Goal: Information Seeking & Learning: Learn about a topic

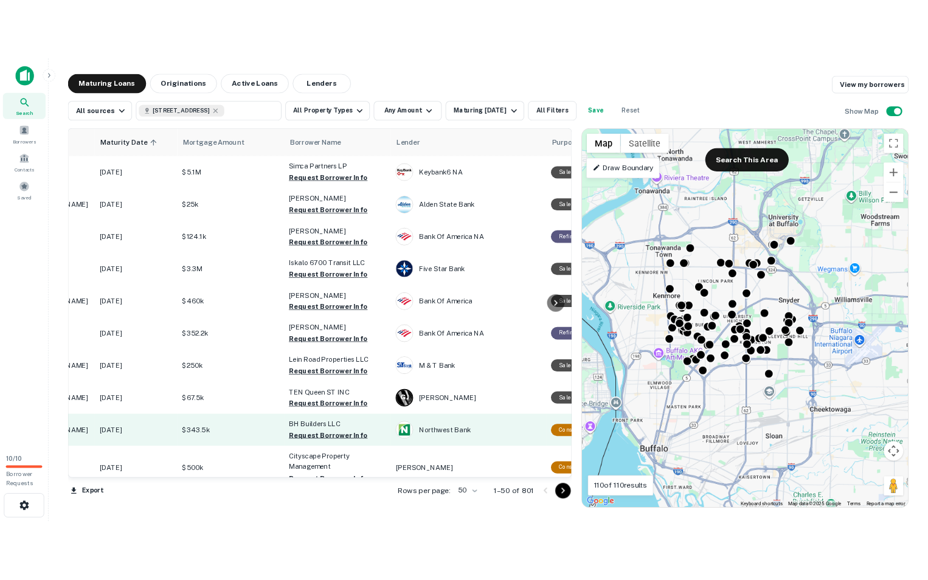
scroll to position [0, 2]
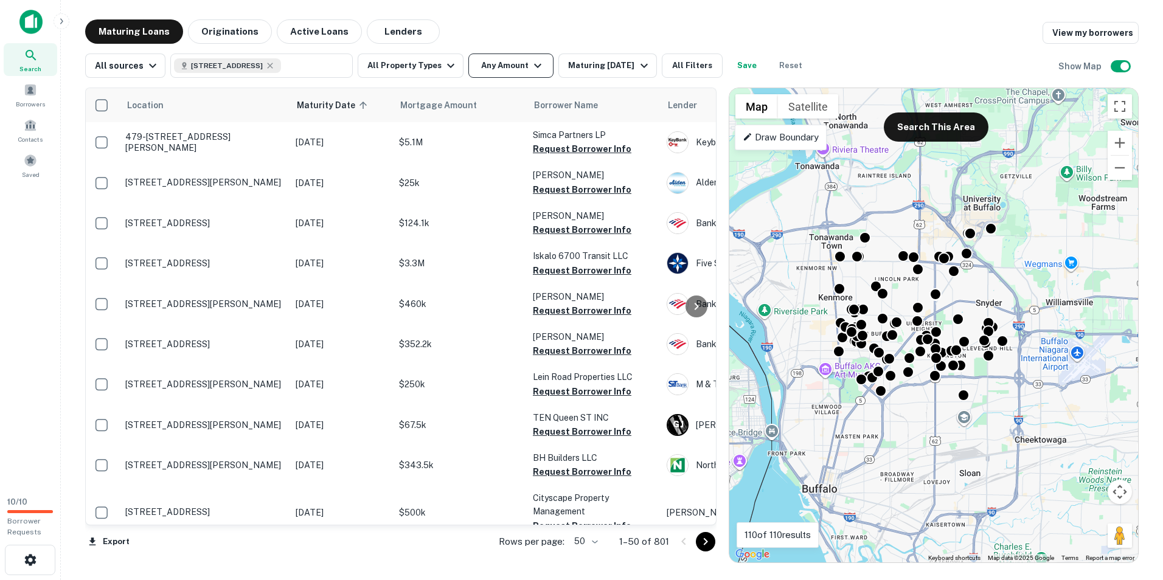
click at [537, 60] on icon "button" at bounding box center [538, 65] width 15 height 15
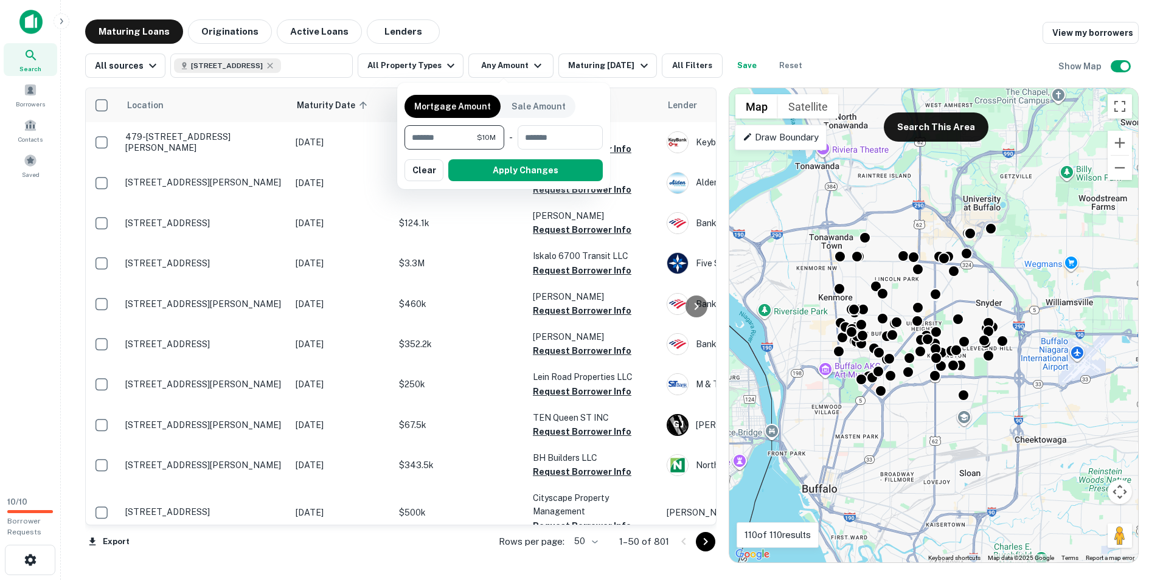
type input "********"
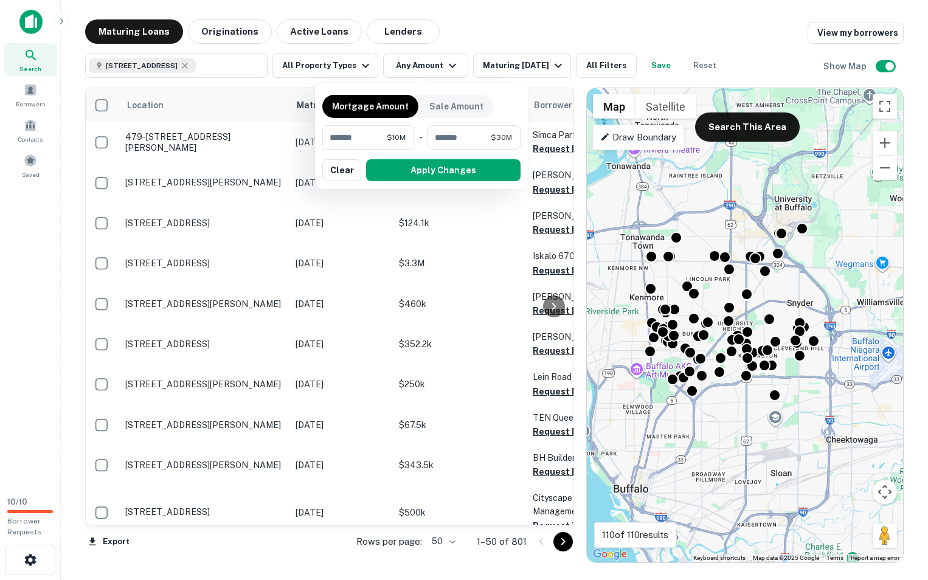
drag, startPoint x: 645, startPoint y: 29, endPoint x: 310, endPoint y: 49, distance: 335.9
click at [646, 29] on div at bounding box center [464, 290] width 928 height 580
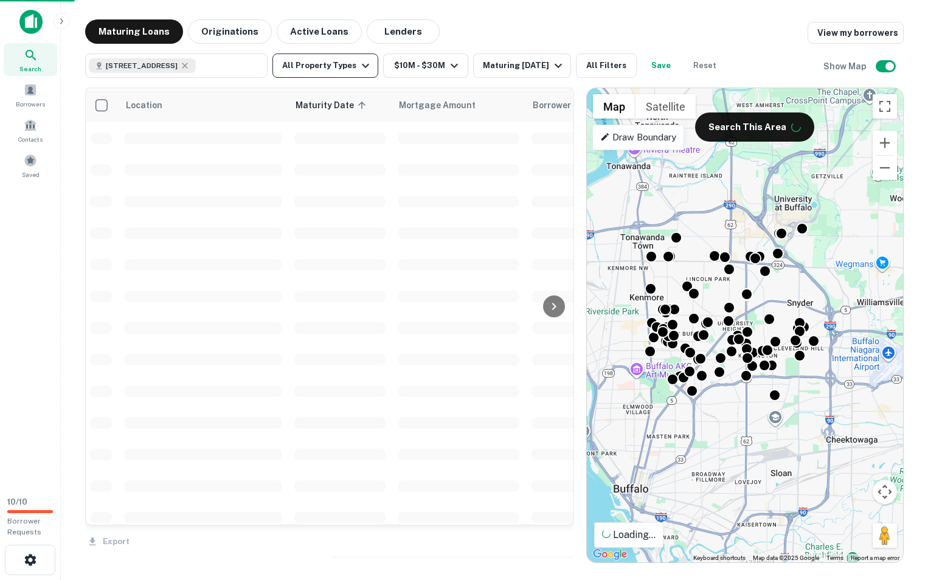
click at [326, 62] on button "All Property Types" at bounding box center [326, 66] width 106 height 24
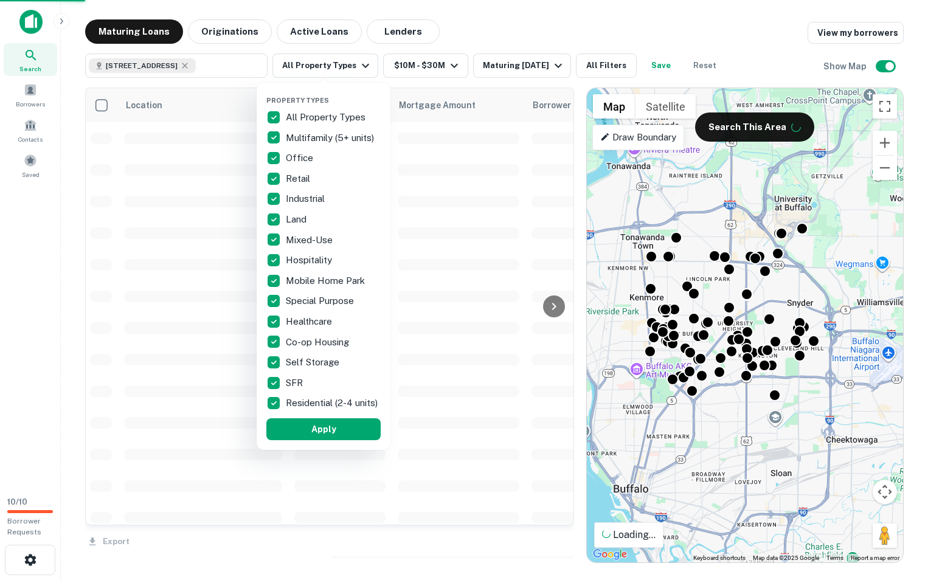
click at [332, 112] on p "All Property Types" at bounding box center [327, 117] width 82 height 15
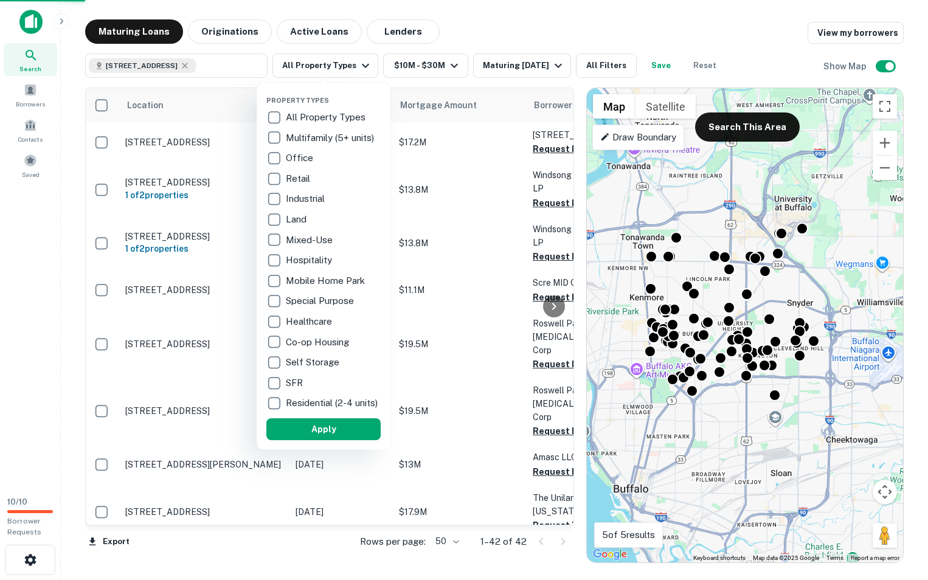
click at [291, 176] on p "Retail" at bounding box center [299, 179] width 27 height 15
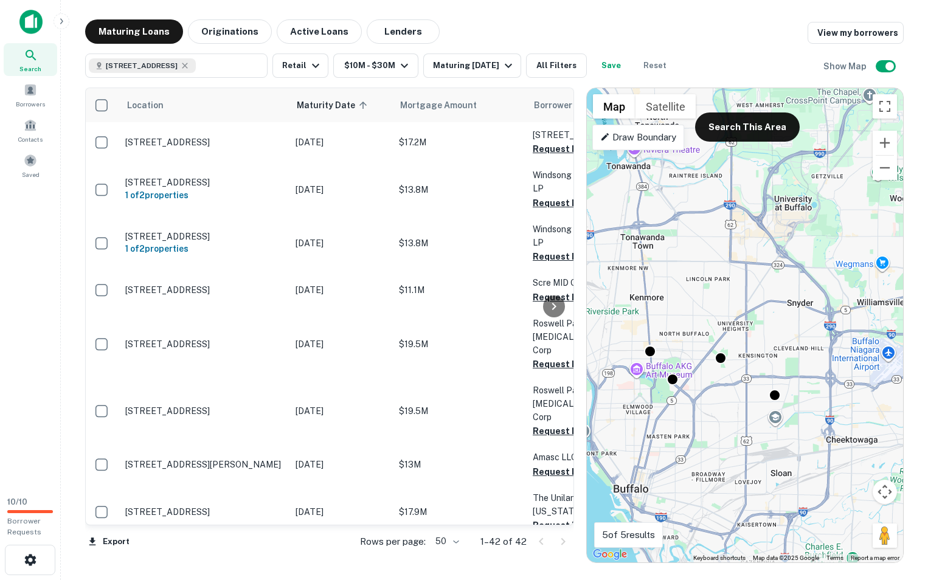
click at [727, 44] on div "[STREET_ADDRESS] ​ Retail $10M - $30M Maturing [DATE] All Filters Save Reset Sh…" at bounding box center [494, 61] width 819 height 34
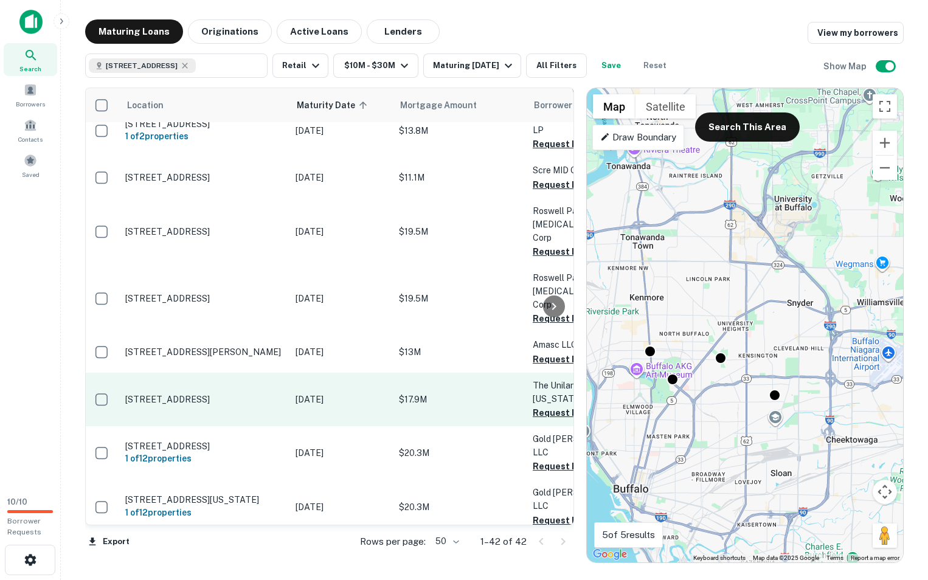
scroll to position [122, 2]
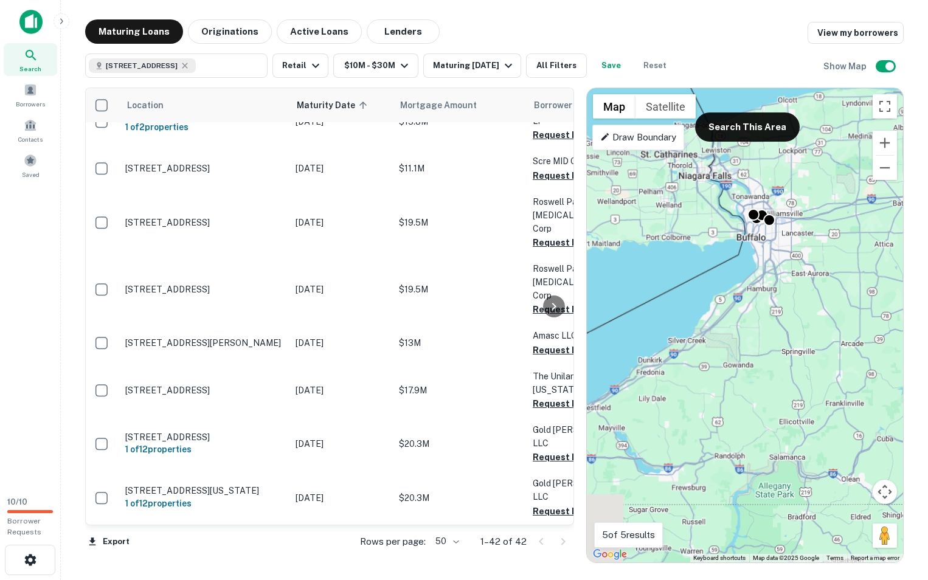
drag, startPoint x: 772, startPoint y: 276, endPoint x: 751, endPoint y: 256, distance: 29.3
click at [752, 251] on div "To activate drag with keyboard, press Alt + Enter. Once in keyboard drag state,…" at bounding box center [745, 325] width 316 height 475
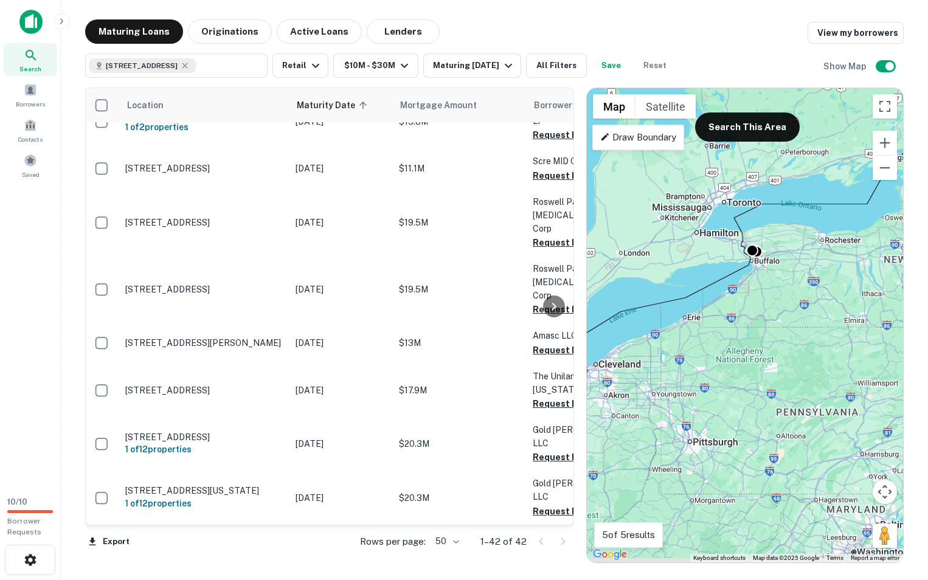
drag, startPoint x: 797, startPoint y: 327, endPoint x: 765, endPoint y: 296, distance: 45.2
click at [766, 296] on div "To activate drag with keyboard, press Alt + Enter. Once in keyboard drag state,…" at bounding box center [745, 325] width 316 height 475
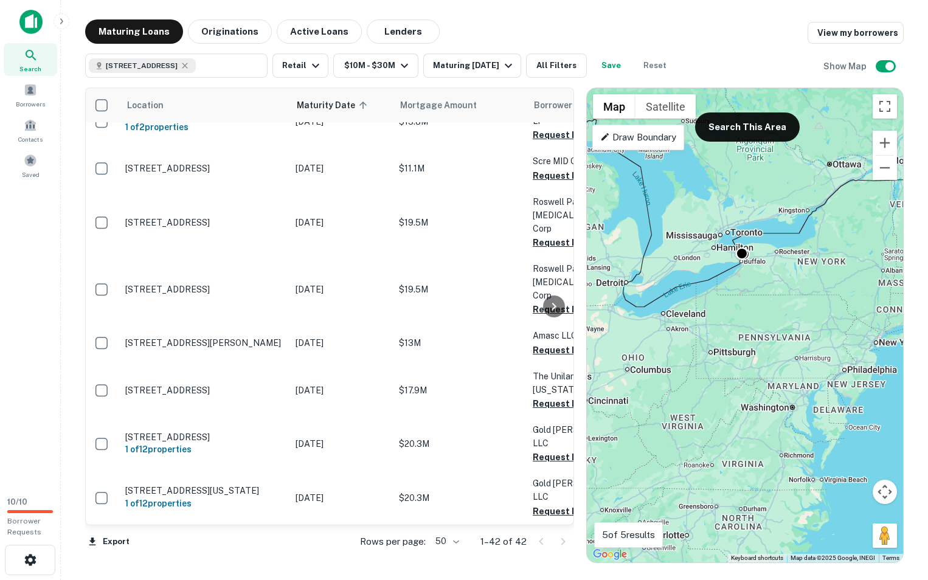
drag, startPoint x: 743, startPoint y: 128, endPoint x: 778, endPoint y: 256, distance: 132.6
click at [743, 128] on button "Search This Area" at bounding box center [747, 127] width 105 height 29
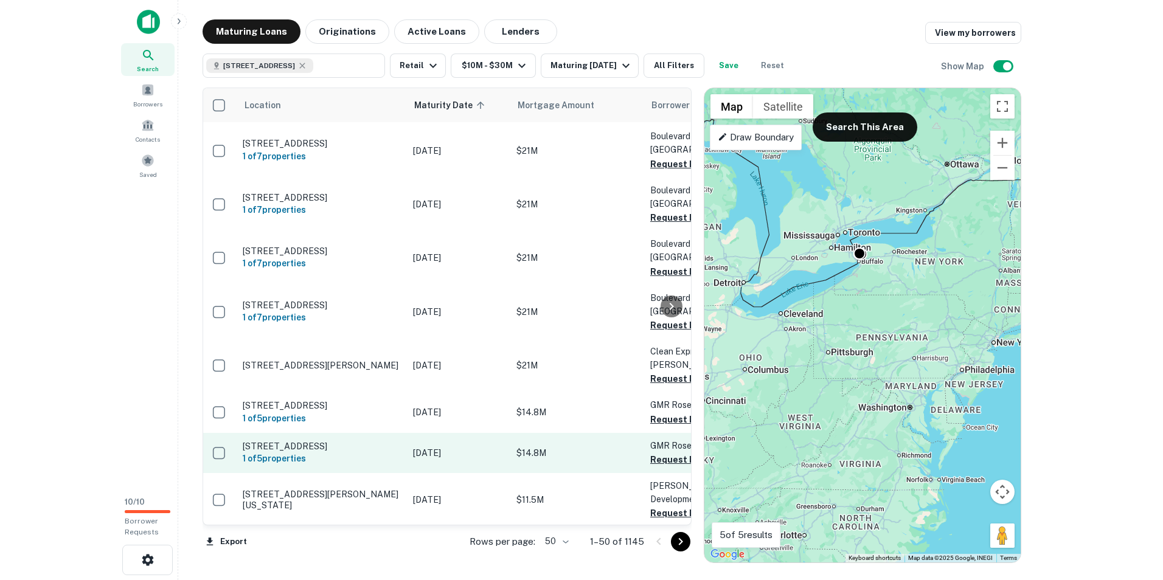
scroll to position [913, 2]
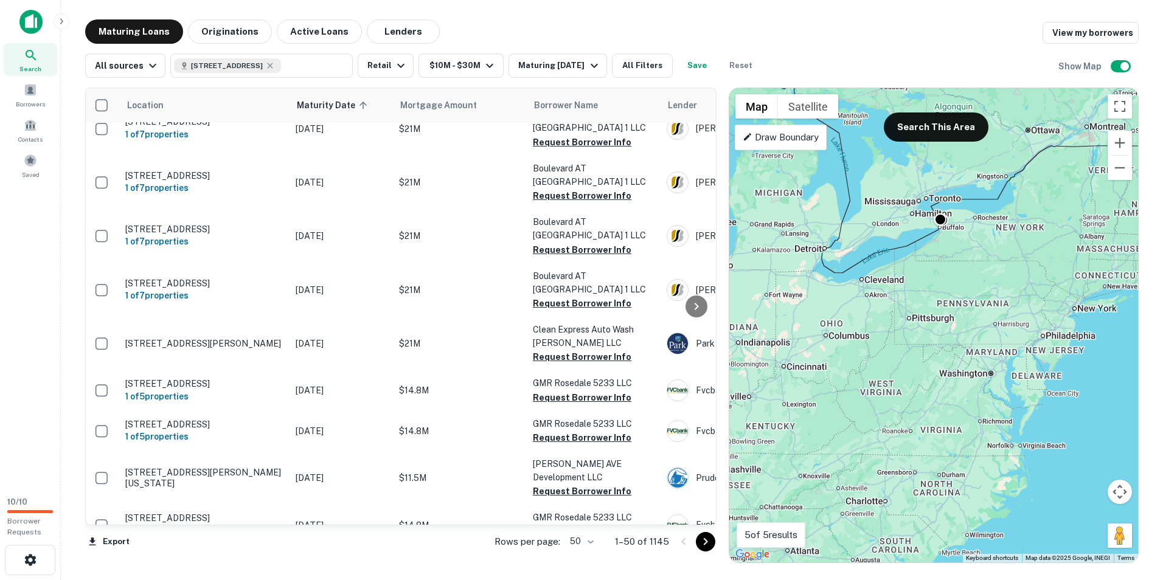
drag, startPoint x: 997, startPoint y: 307, endPoint x: 1000, endPoint y: 277, distance: 30.0
click at [1006, 273] on div "To activate drag with keyboard, press Alt + Enter. Once in keyboard drag state,…" at bounding box center [933, 325] width 409 height 475
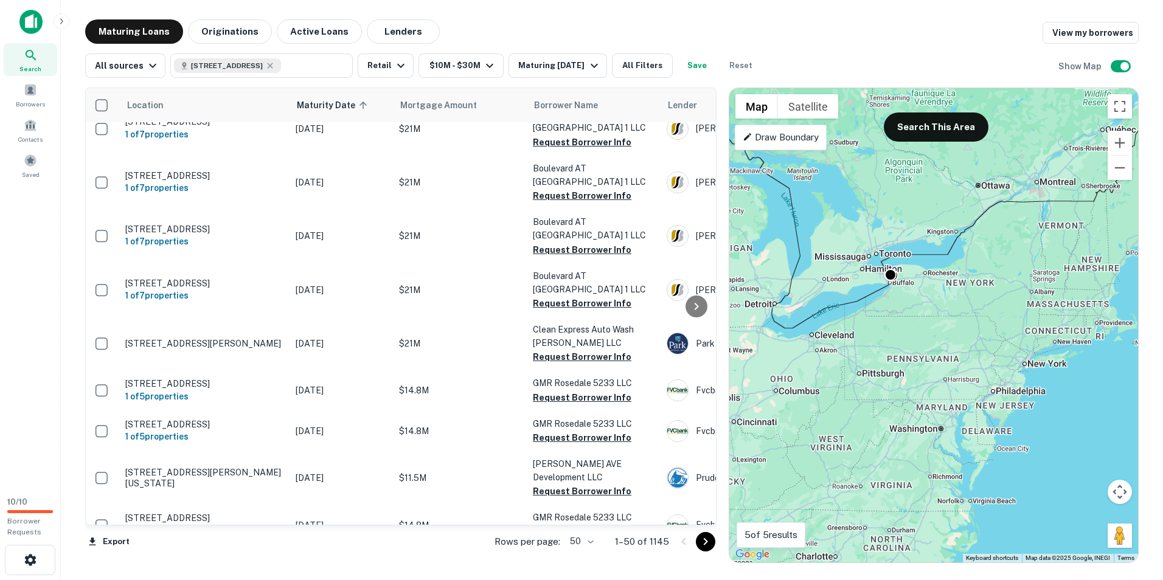
drag, startPoint x: 956, startPoint y: 307, endPoint x: 925, endPoint y: 373, distance: 72.9
click at [925, 373] on div "To activate drag with keyboard, press Alt + Enter. Once in keyboard drag state,…" at bounding box center [933, 325] width 409 height 475
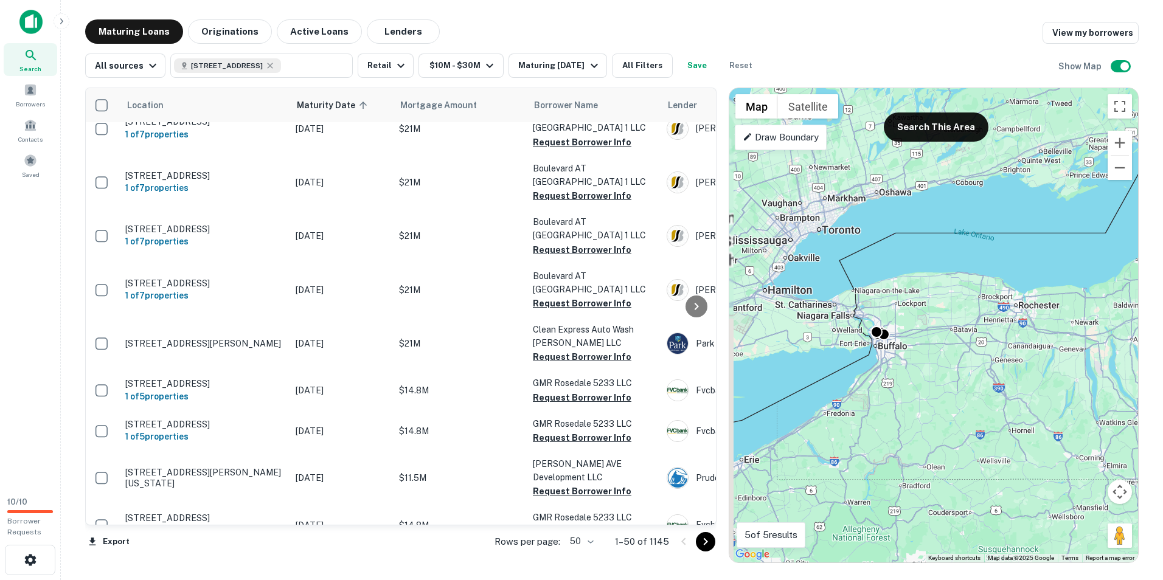
drag, startPoint x: 900, startPoint y: 304, endPoint x: 938, endPoint y: 378, distance: 83.3
click at [938, 378] on div "To activate drag with keyboard, press Alt + Enter. Once in keyboard drag state,…" at bounding box center [933, 325] width 409 height 475
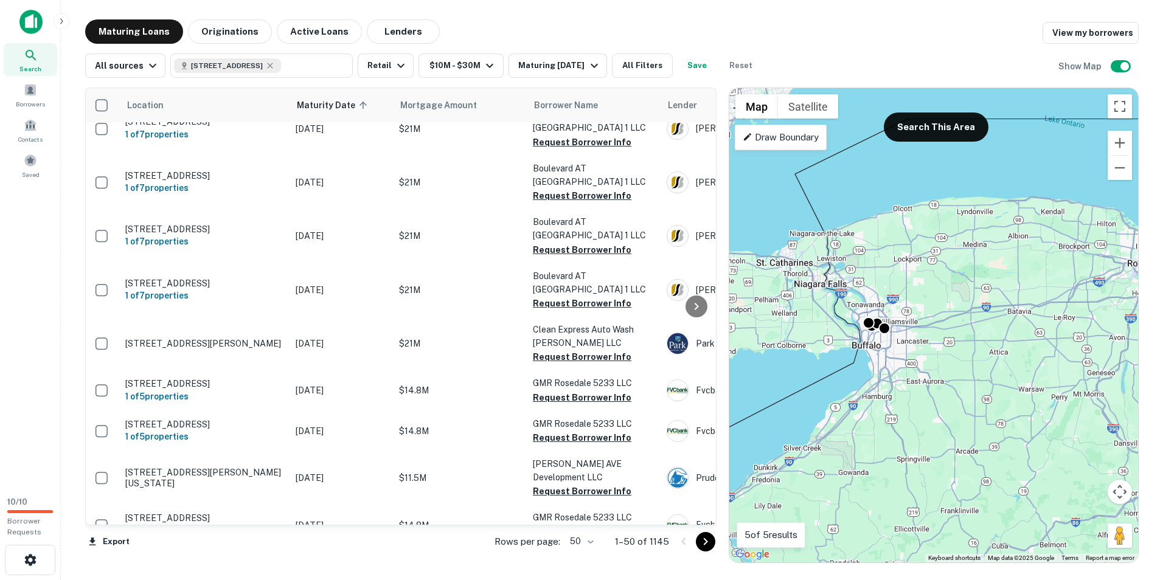
drag, startPoint x: 930, startPoint y: 371, endPoint x: 940, endPoint y: 324, distance: 47.8
click at [942, 324] on div "To activate drag with keyboard, press Alt + Enter. Once in keyboard drag state,…" at bounding box center [933, 325] width 409 height 475
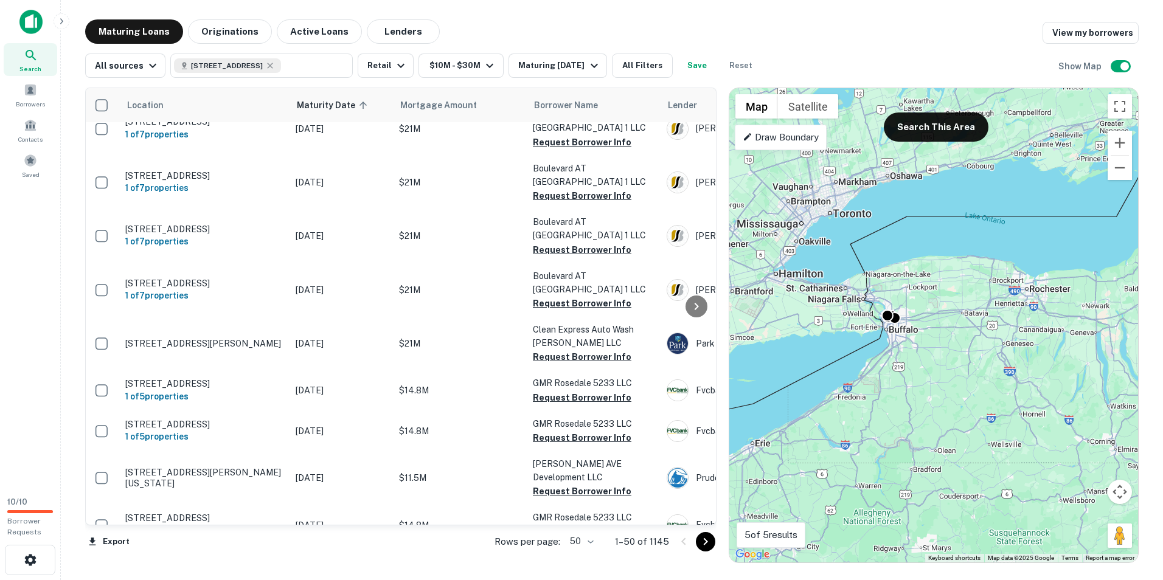
drag, startPoint x: 1001, startPoint y: 360, endPoint x: 978, endPoint y: 360, distance: 23.7
click at [979, 360] on div "To activate drag with keyboard, press Alt + Enter. Once in keyboard drag state,…" at bounding box center [933, 325] width 409 height 475
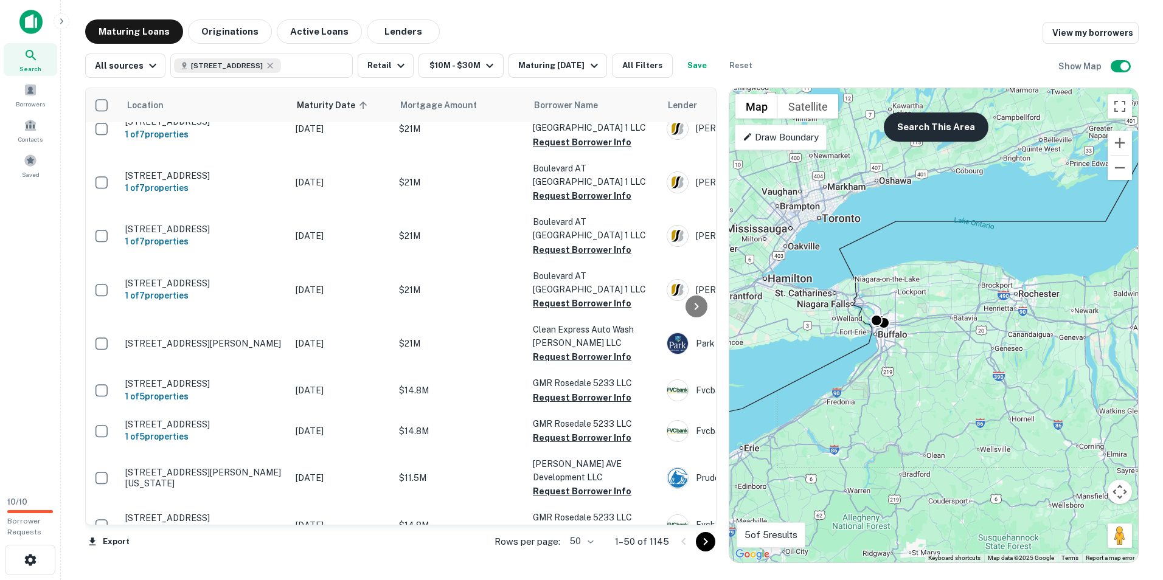
click at [943, 130] on button "Search This Area" at bounding box center [936, 127] width 105 height 29
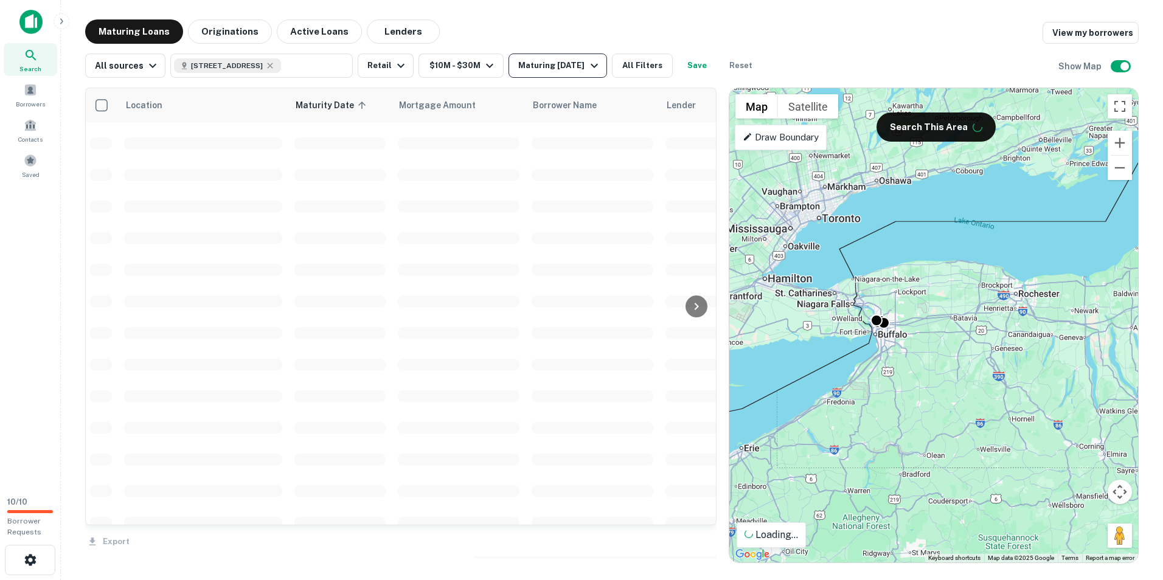
click at [576, 73] on button "Maturing [DATE]" at bounding box center [558, 66] width 98 height 24
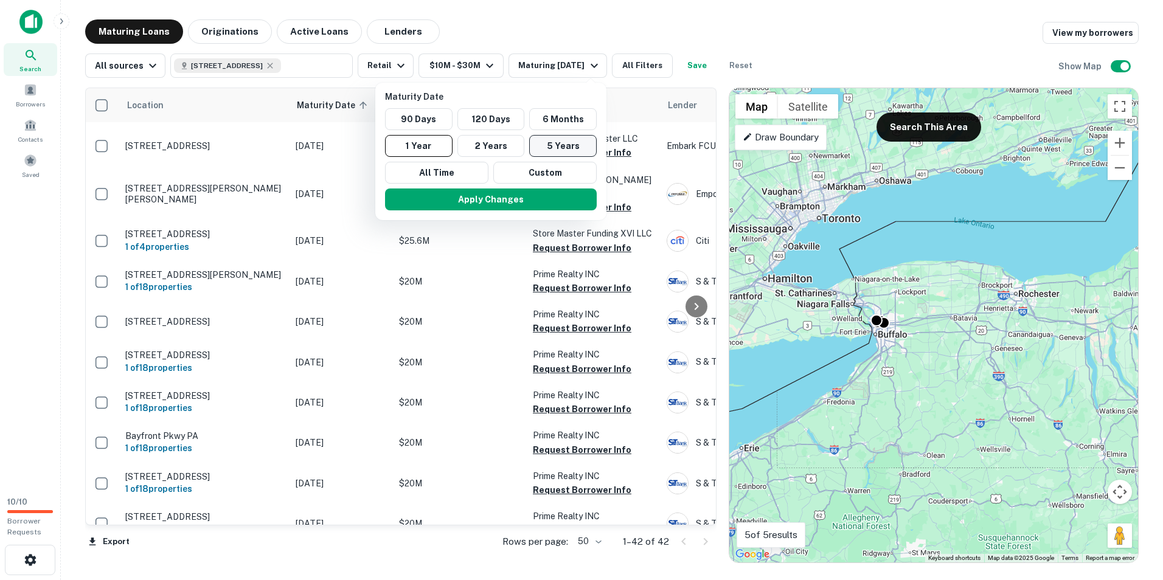
click at [550, 143] on button "5 Years" at bounding box center [563, 146] width 68 height 22
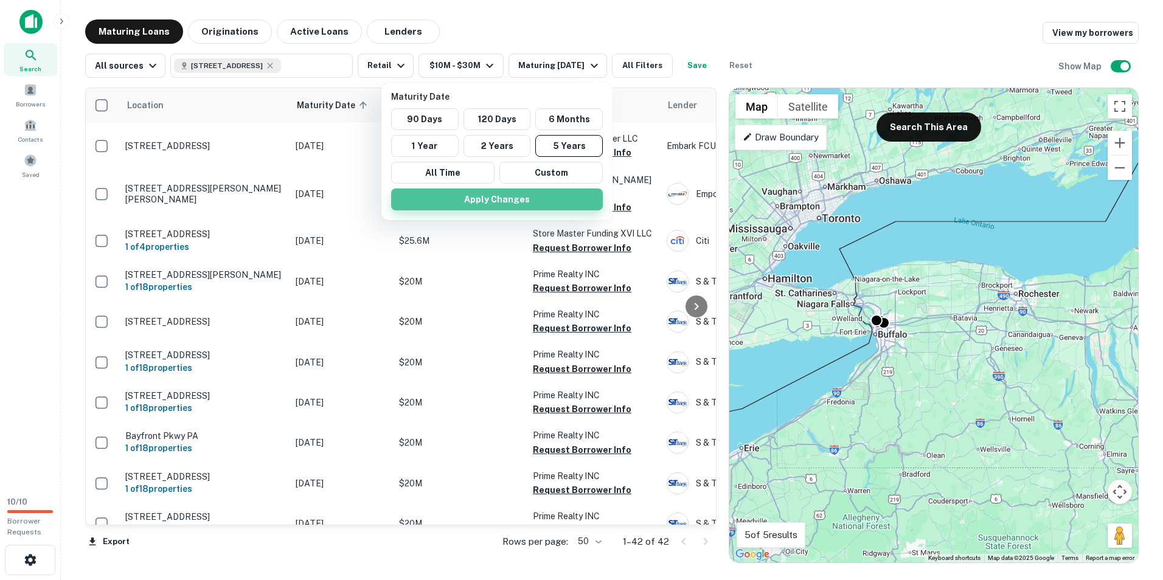
click at [505, 198] on button "Apply Changes" at bounding box center [497, 200] width 212 height 22
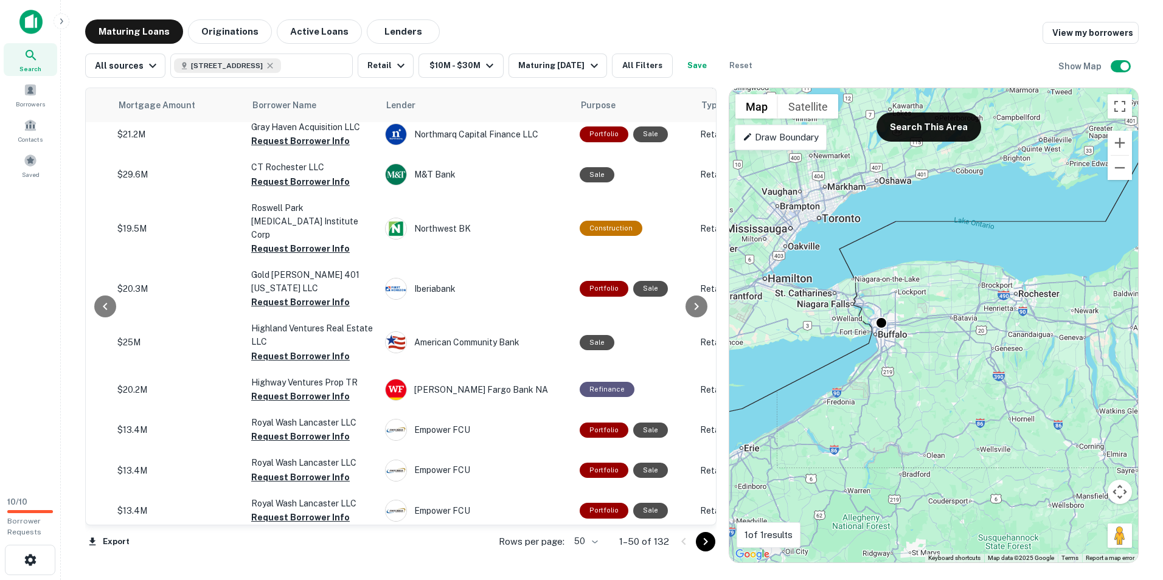
scroll to position [426, 284]
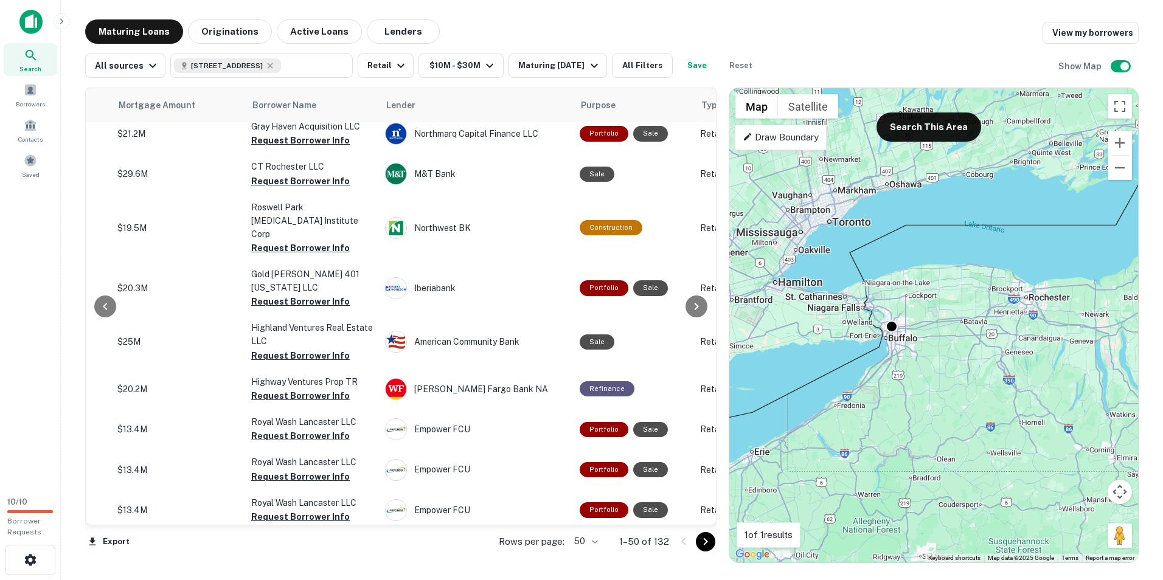
drag, startPoint x: 923, startPoint y: 386, endPoint x: 931, endPoint y: 388, distance: 8.3
click at [931, 388] on div "To activate drag with keyboard, press Alt + Enter. Once in keyboard drag state,…" at bounding box center [933, 325] width 409 height 475
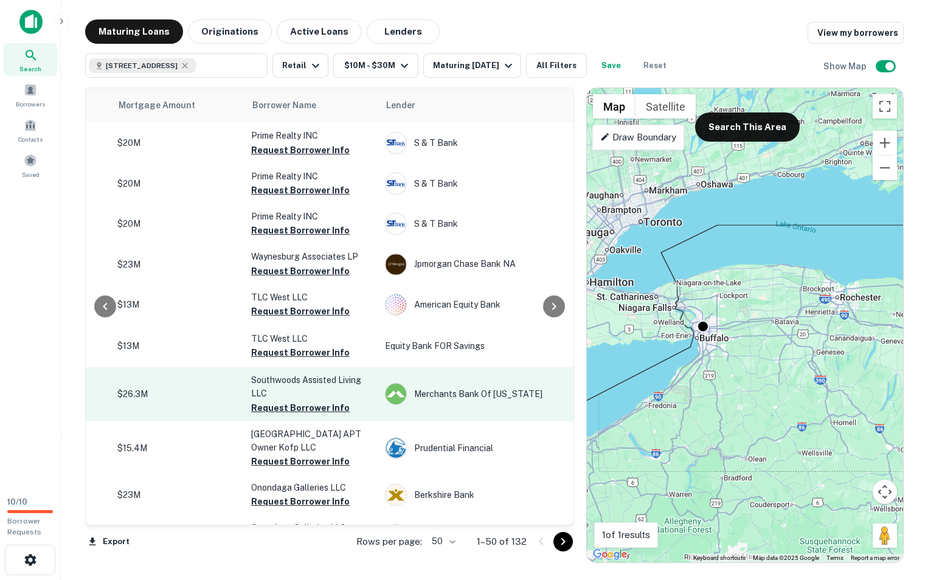
scroll to position [1704, 284]
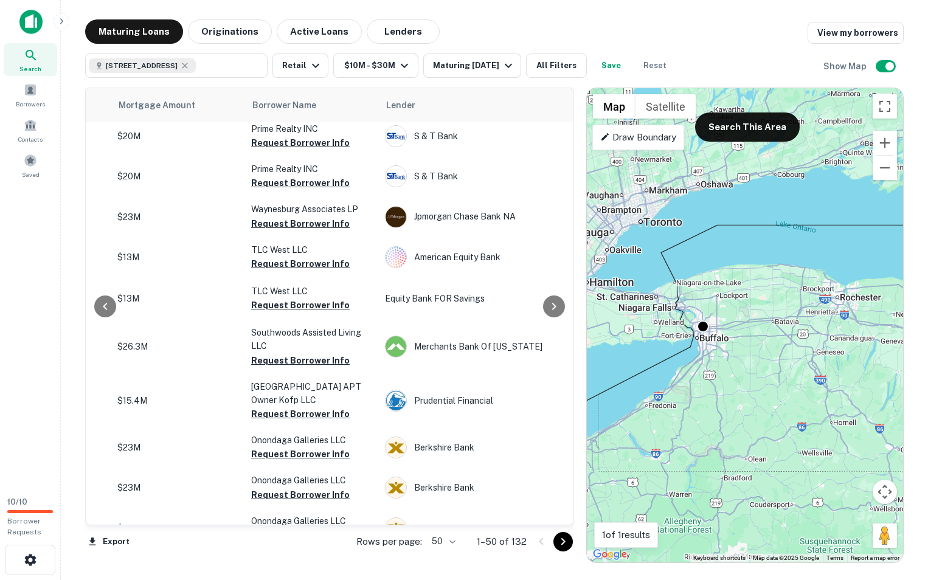
click at [560, 546] on icon "Go to next page" at bounding box center [563, 542] width 15 height 15
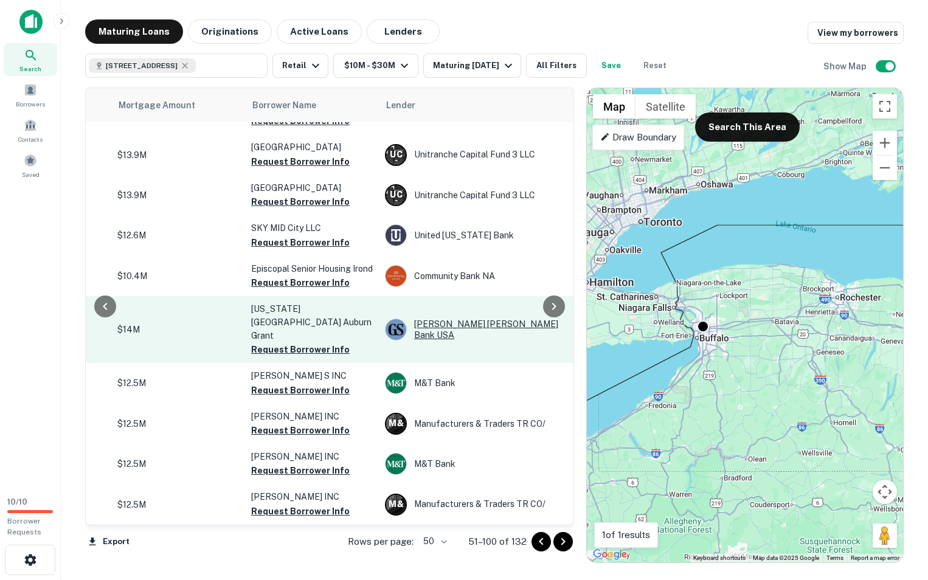
scroll to position [1787, 284]
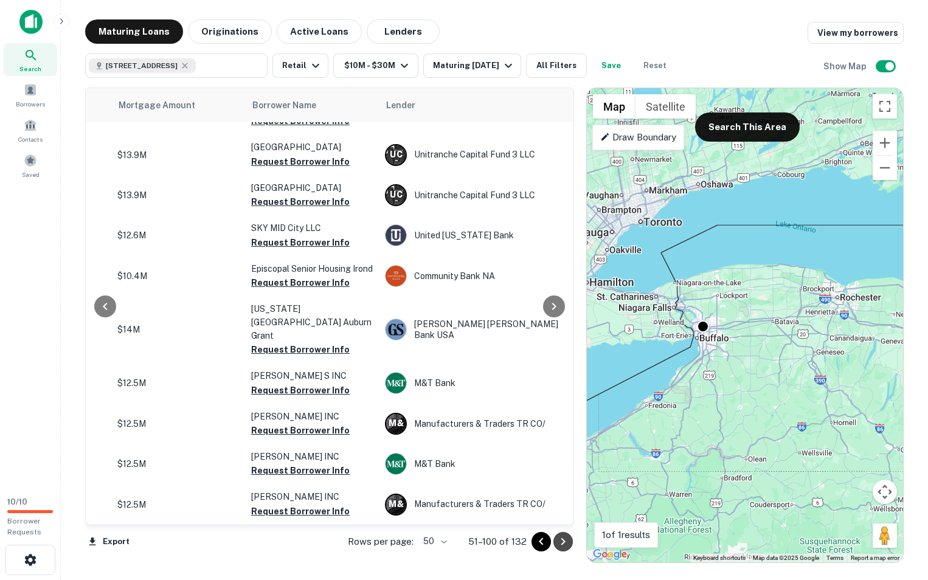
click at [566, 545] on icon "Go to next page" at bounding box center [563, 542] width 15 height 15
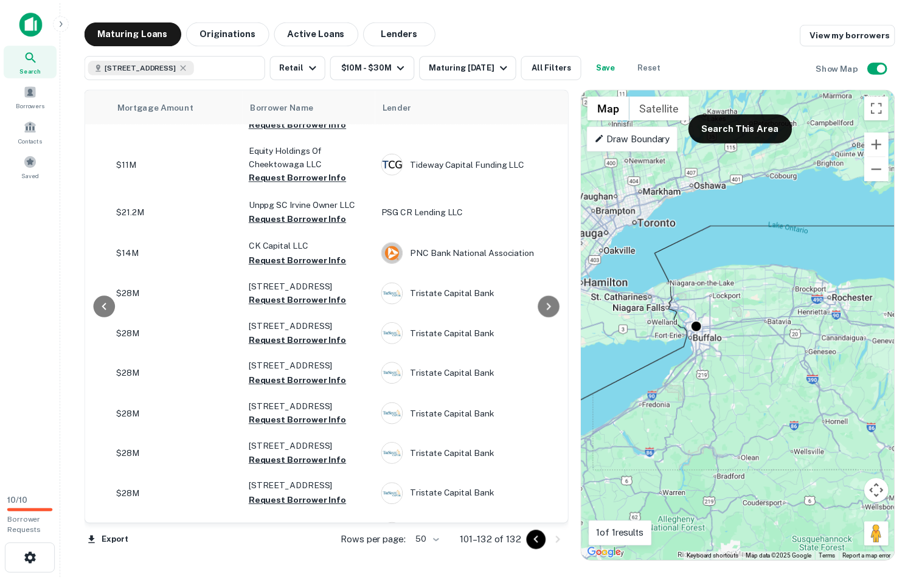
scroll to position [469, 284]
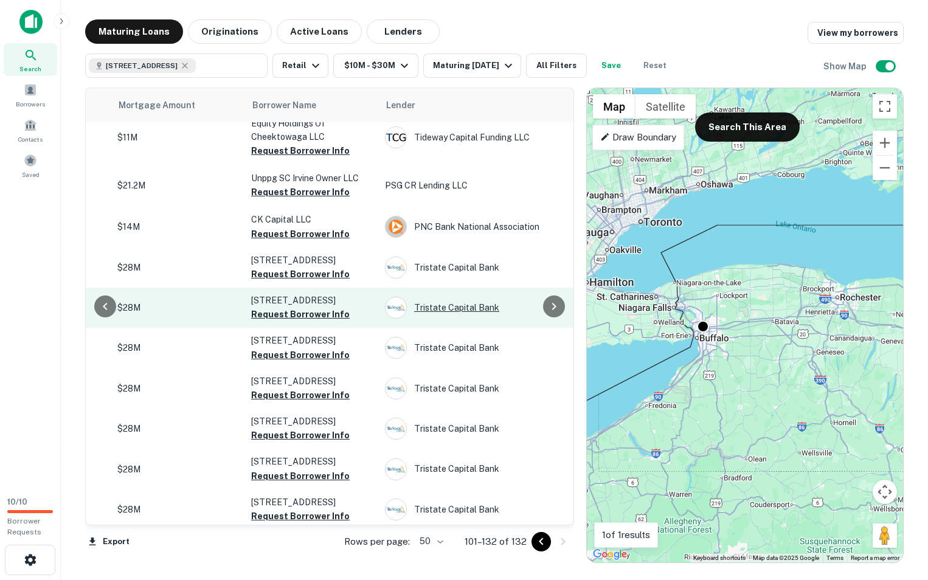
click at [433, 314] on div "Tristate Capital Bank" at bounding box center [476, 308] width 183 height 22
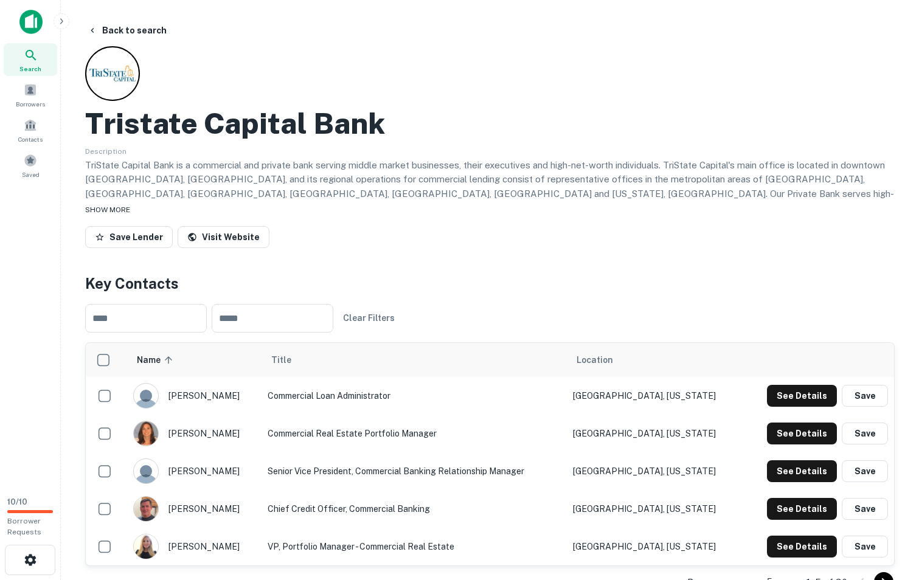
click at [123, 208] on span "SHOW MORE" at bounding box center [107, 210] width 45 height 9
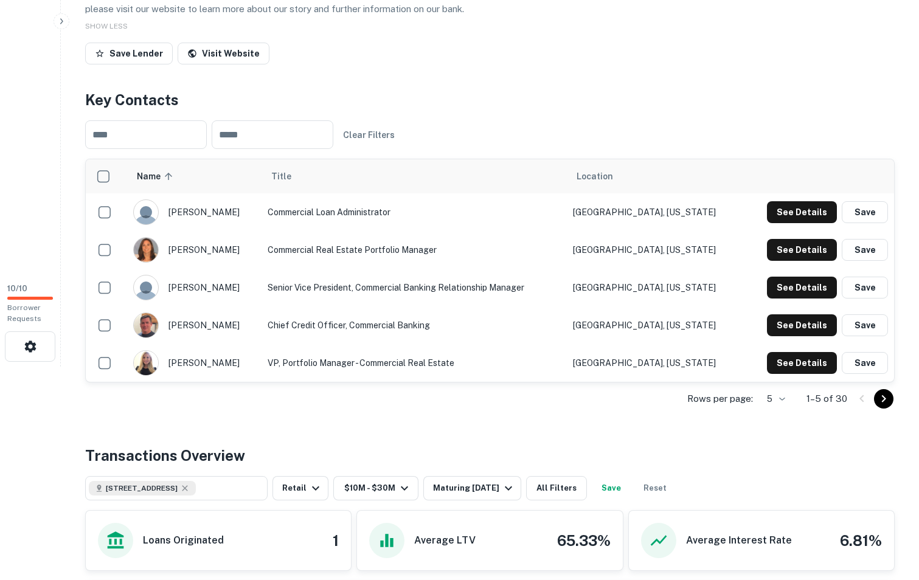
scroll to position [243, 0]
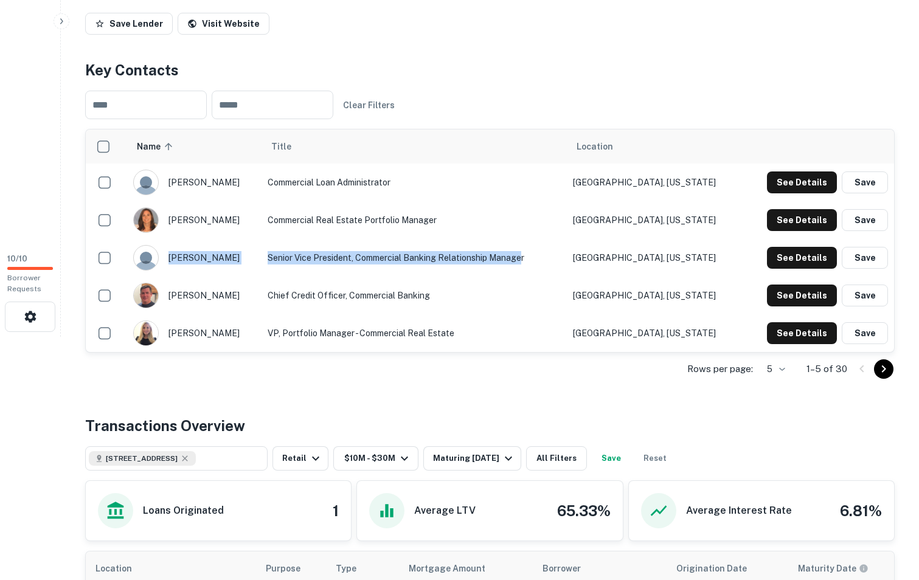
drag, startPoint x: 165, startPoint y: 242, endPoint x: 553, endPoint y: 246, distance: 388.2
click at [553, 246] on tr "[PERSON_NAME] Senior Vice President, Commercial Banking Relationship Manager [G…" at bounding box center [490, 258] width 809 height 38
click at [534, 246] on td "Senior Vice President, Commercial Banking Relationship Manager" at bounding box center [414, 258] width 305 height 38
click at [352, 246] on td "Senior Vice President, Commercial Banking Relationship Manager" at bounding box center [414, 258] width 305 height 38
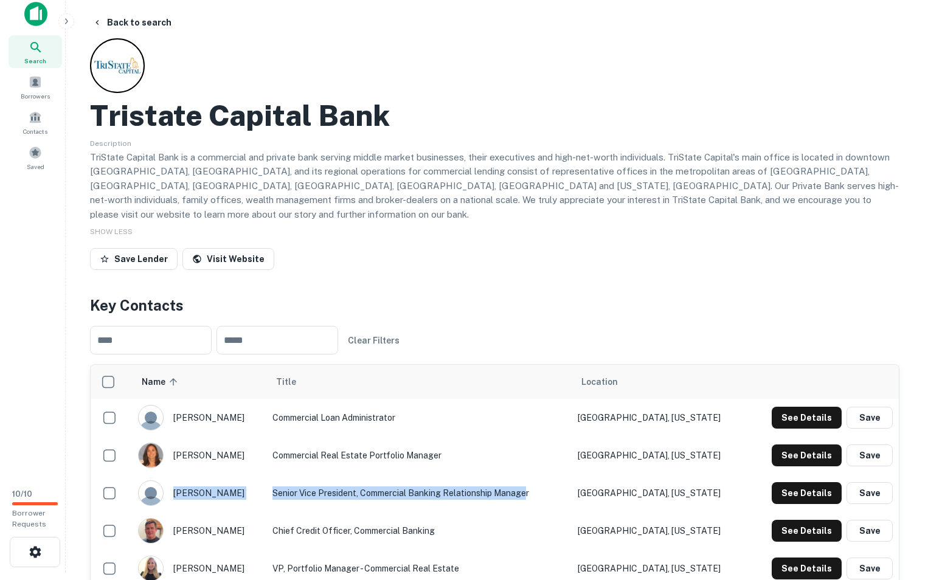
scroll to position [0, 0]
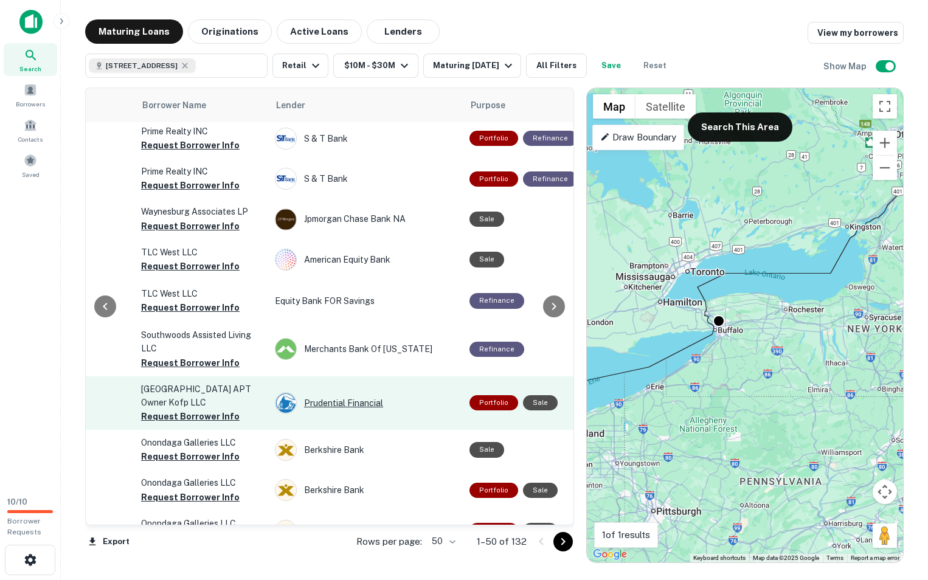
scroll to position [1704, 394]
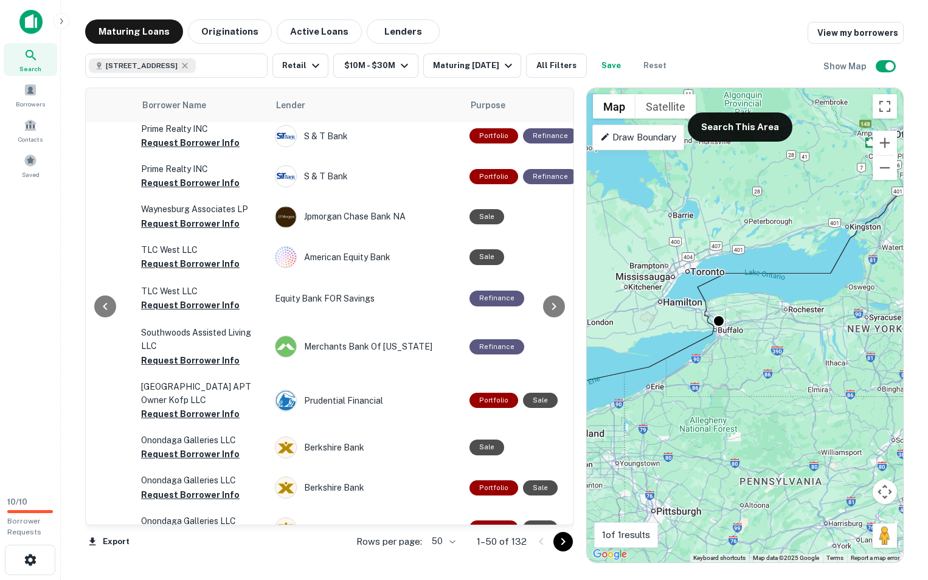
click at [559, 539] on icon "Go to next page" at bounding box center [563, 542] width 15 height 15
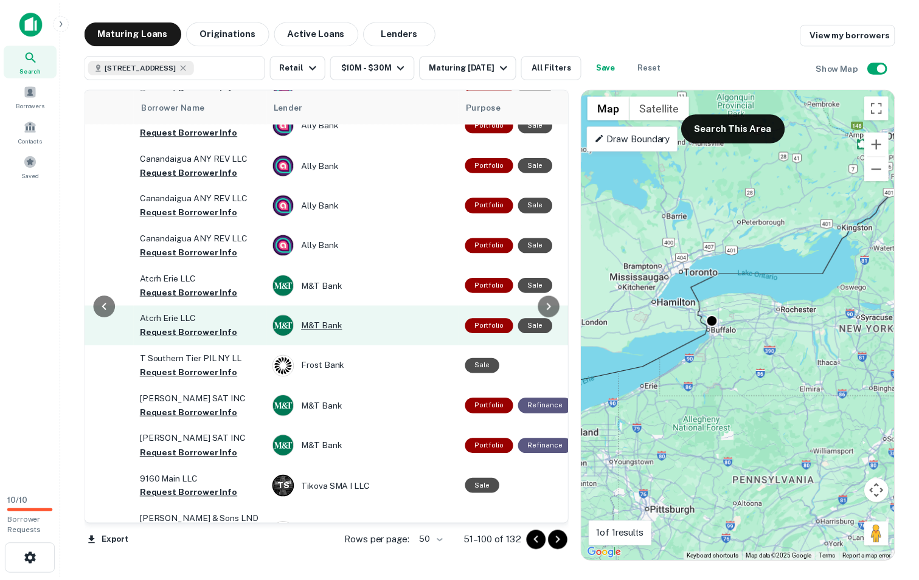
scroll to position [1157, 394]
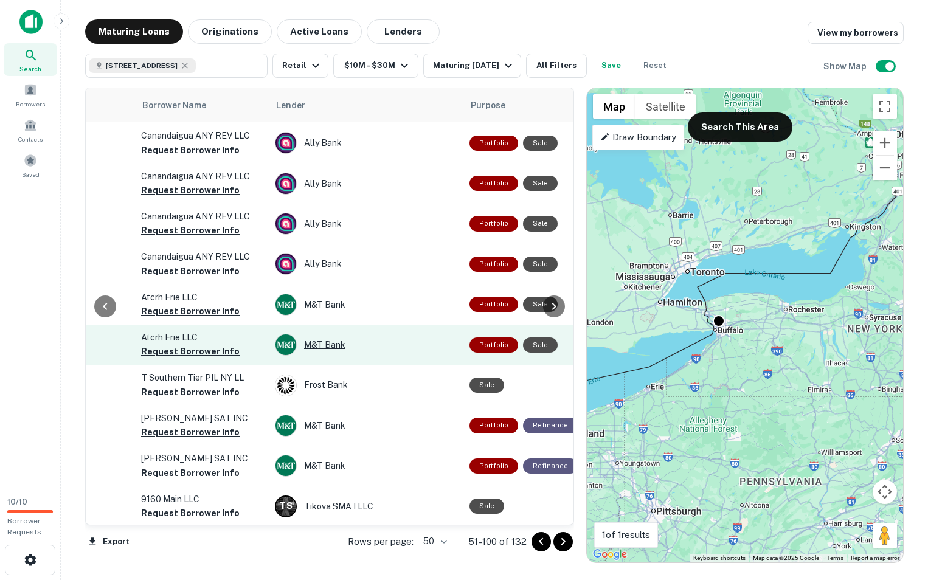
click at [315, 356] on div "M&T Bank" at bounding box center [366, 345] width 183 height 22
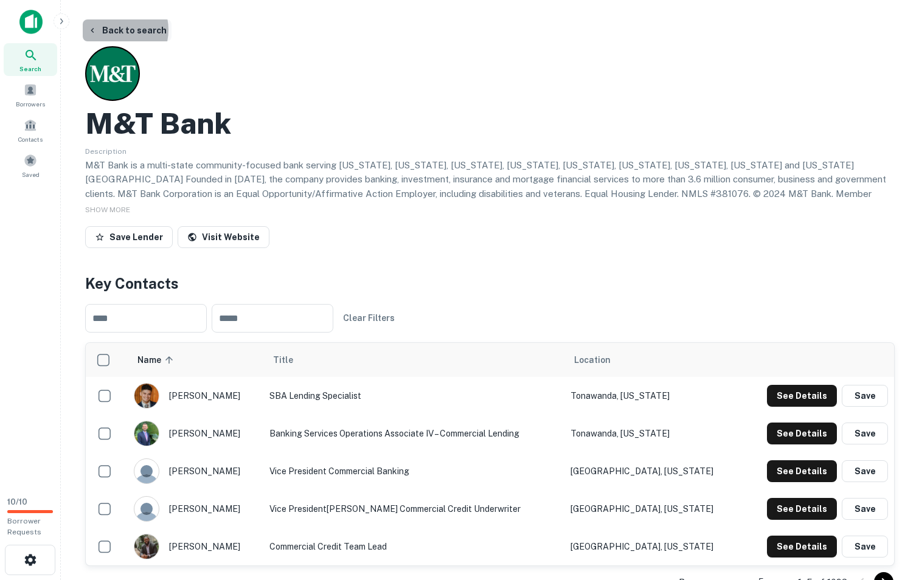
click at [113, 30] on button "Back to search" at bounding box center [127, 30] width 89 height 22
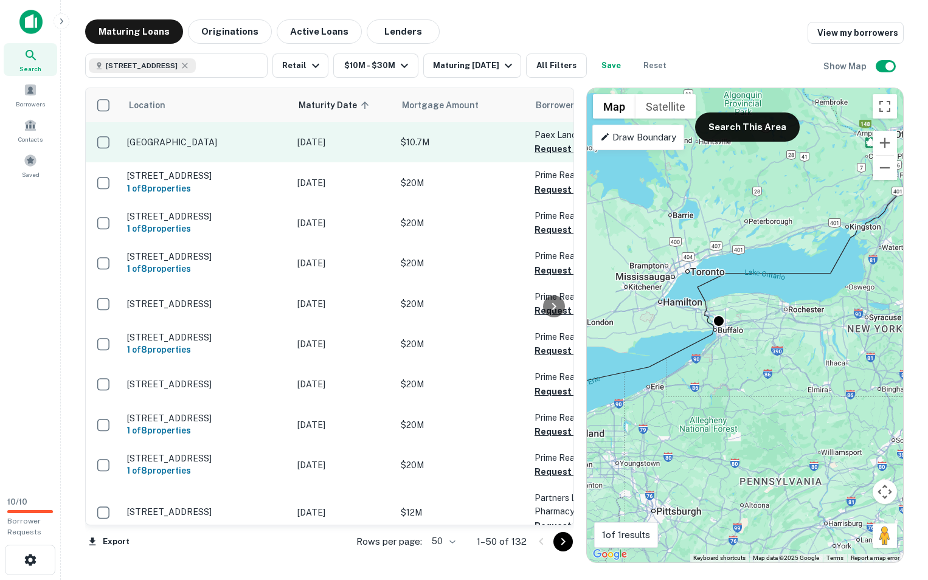
click at [193, 142] on p "[GEOGRAPHIC_DATA]" at bounding box center [206, 142] width 158 height 11
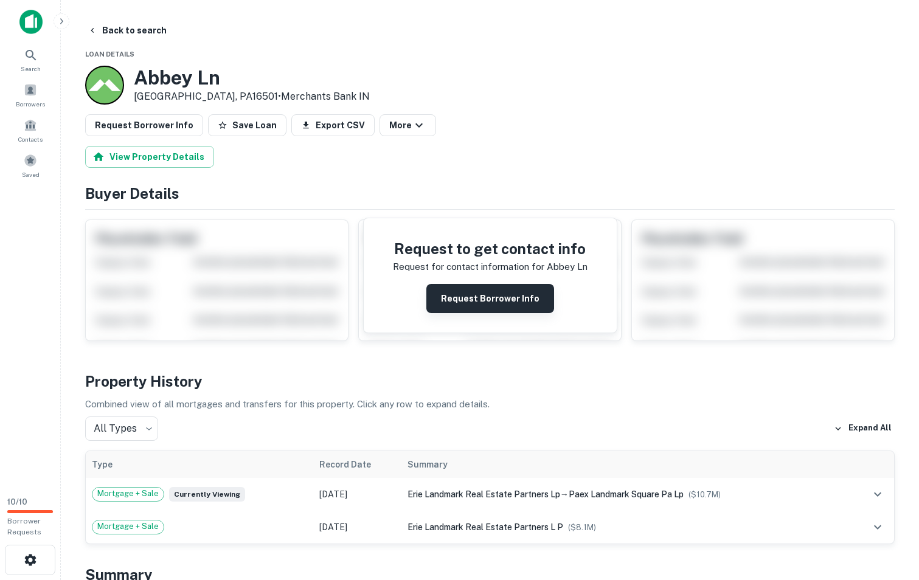
click at [496, 298] on button "Request Borrower Info" at bounding box center [491, 298] width 128 height 29
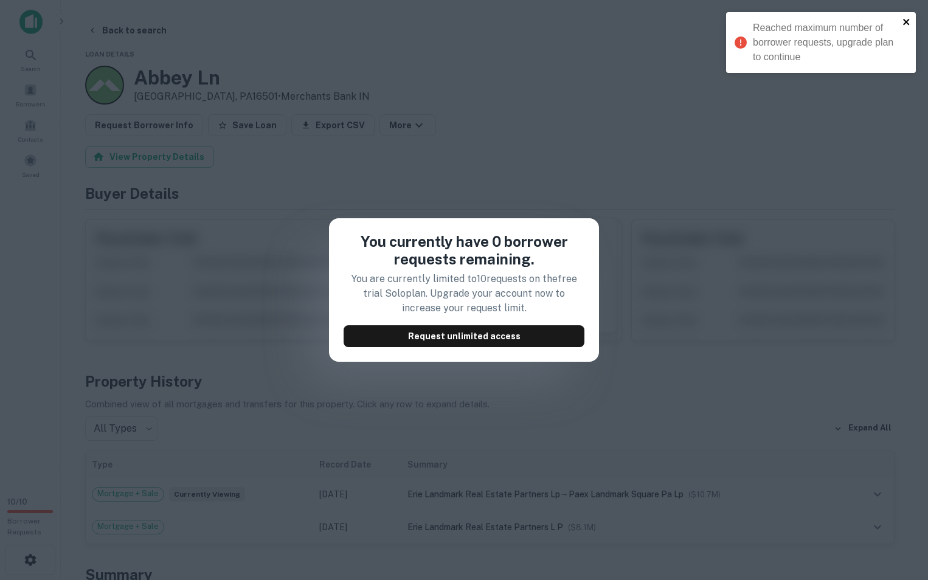
click at [910, 19] on icon "close" at bounding box center [907, 22] width 9 height 10
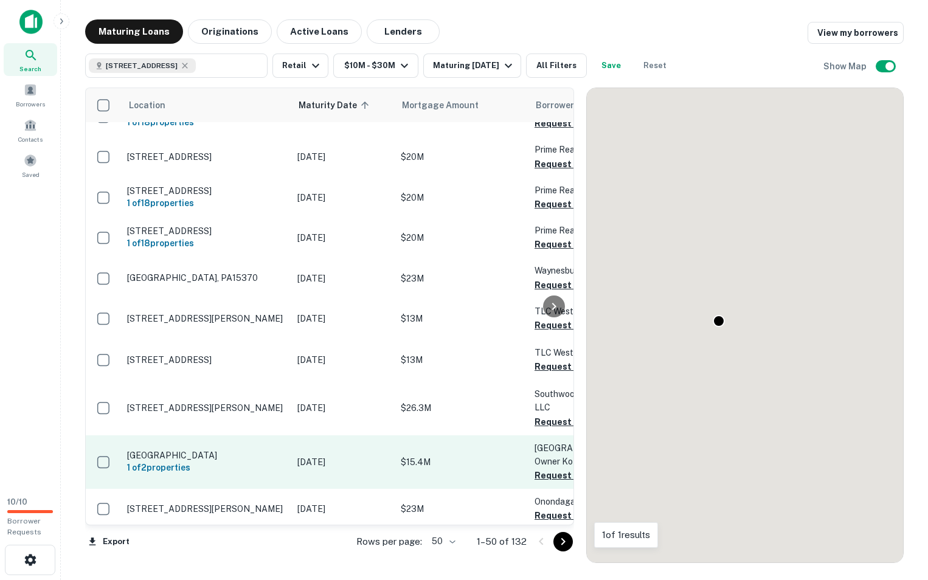
scroll to position [1704, 0]
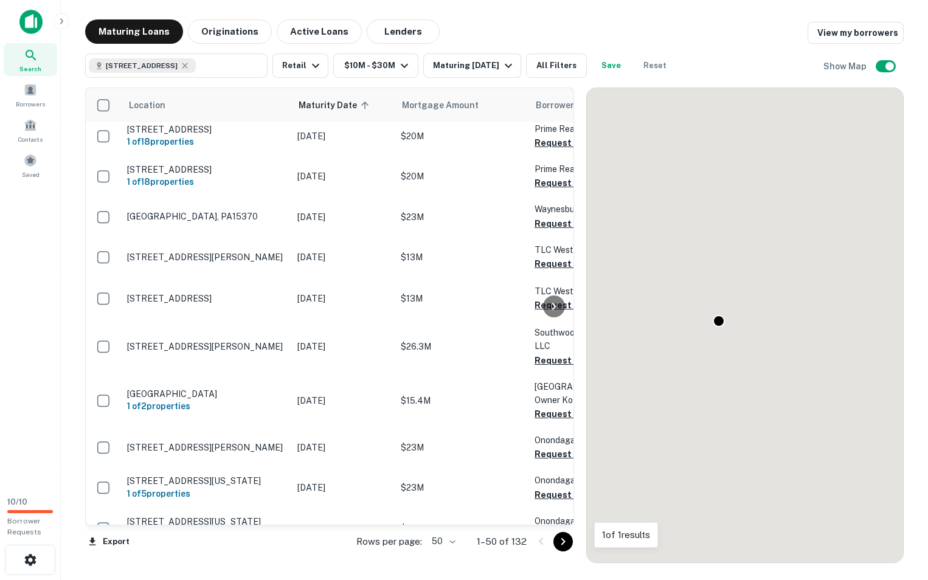
drag, startPoint x: 571, startPoint y: 540, endPoint x: 563, endPoint y: 279, distance: 260.5
click at [571, 540] on button "Go to next page" at bounding box center [563, 541] width 19 height 19
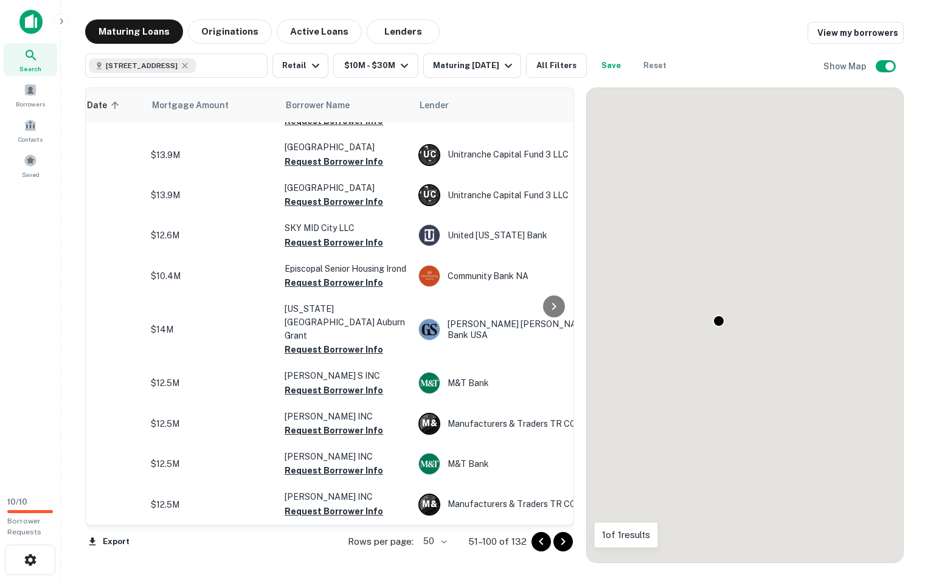
scroll to position [1787, 0]
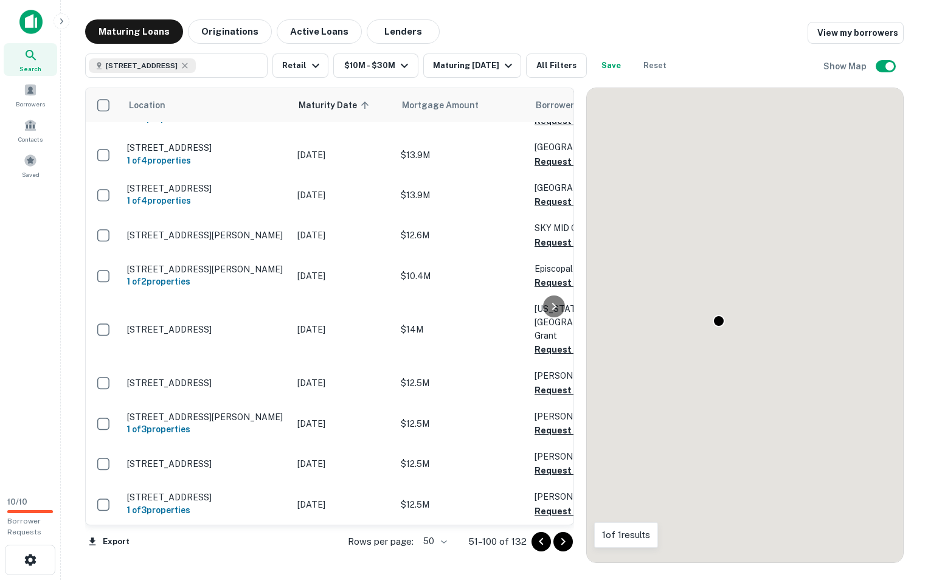
click at [563, 540] on icon "Go to next page" at bounding box center [563, 541] width 4 height 7
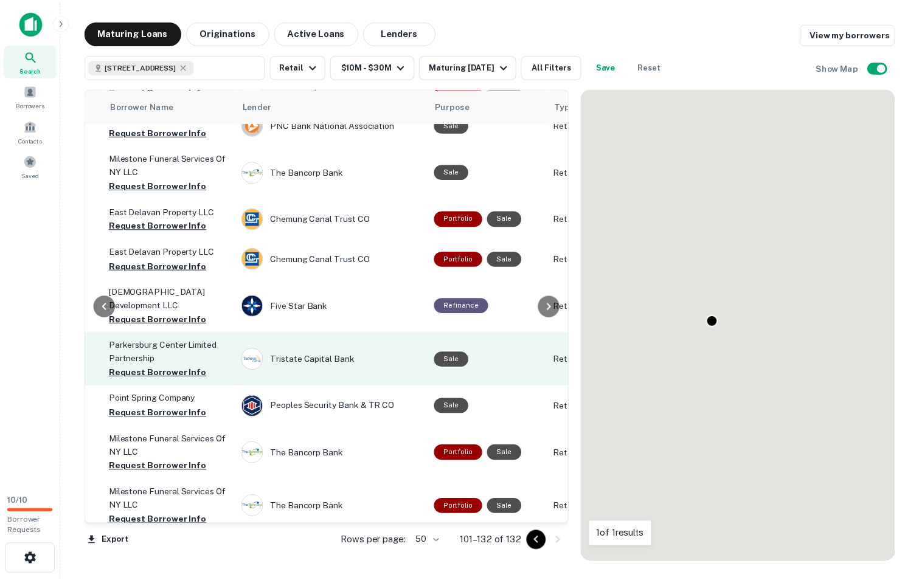
scroll to position [956, 425]
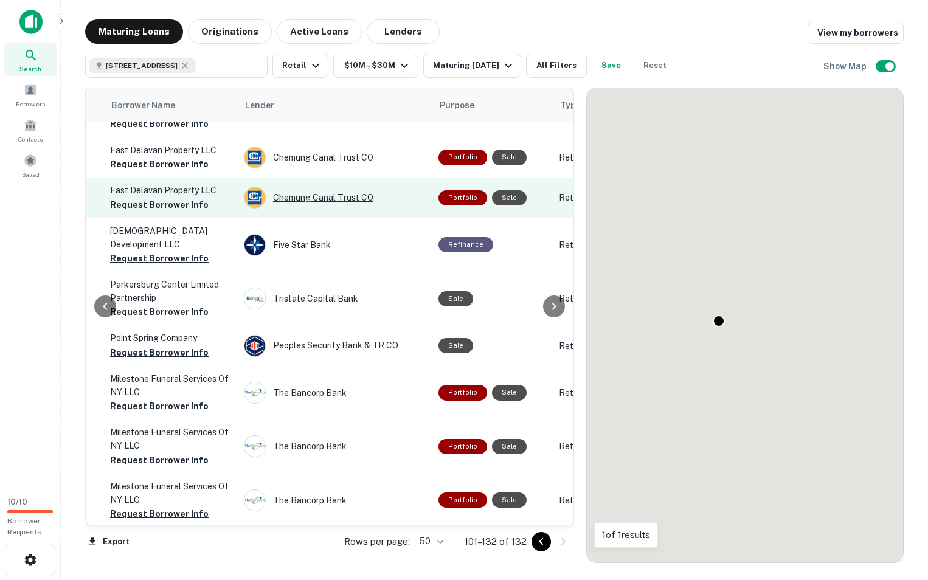
click at [315, 209] on div "Chemung Canal Trust CO" at bounding box center [335, 198] width 183 height 22
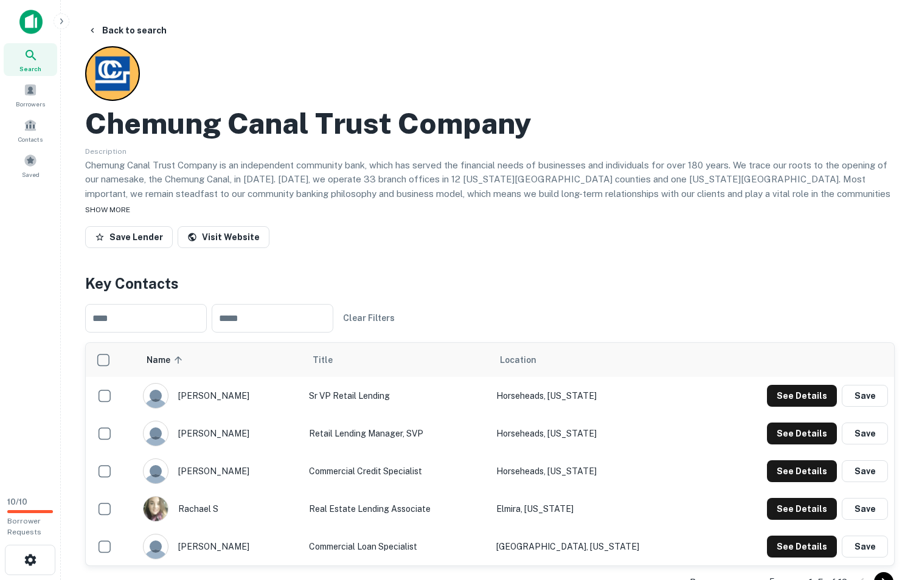
click at [113, 212] on span "SHOW MORE" at bounding box center [107, 210] width 45 height 9
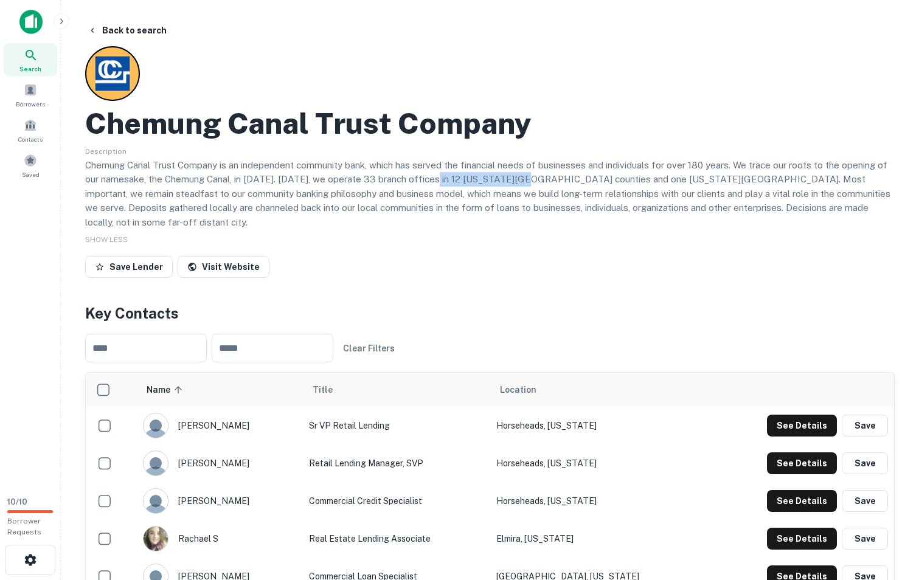
drag, startPoint x: 467, startPoint y: 178, endPoint x: 517, endPoint y: 175, distance: 50.0
click at [517, 175] on p "Chemung Canal Trust Company is an independent community bank, which has served …" at bounding box center [490, 194] width 810 height 72
drag, startPoint x: 517, startPoint y: 175, endPoint x: 518, endPoint y: 181, distance: 6.1
click at [518, 181] on p "Chemung Canal Trust Company is an independent community bank, which has served …" at bounding box center [490, 194] width 810 height 72
click at [527, 183] on p "Chemung Canal Trust Company is an independent community bank, which has served …" at bounding box center [490, 194] width 810 height 72
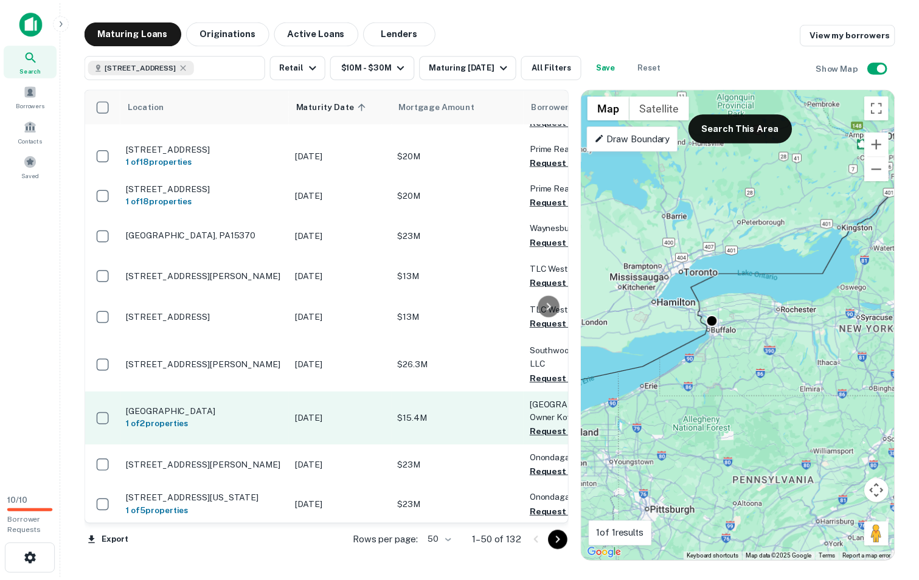
scroll to position [1704, 0]
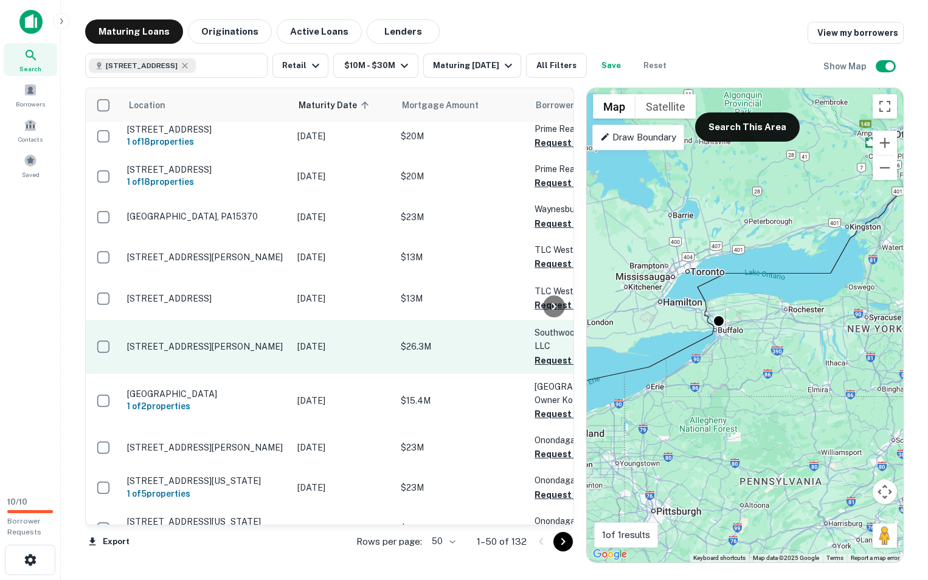
click at [212, 341] on p "[STREET_ADDRESS][PERSON_NAME]" at bounding box center [206, 346] width 158 height 11
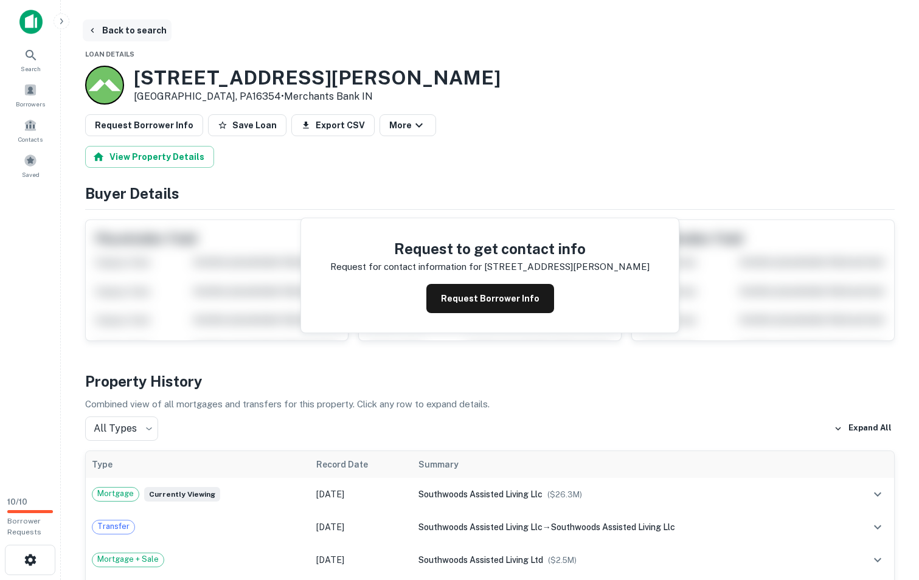
click at [97, 26] on icon "button" at bounding box center [93, 31] width 10 height 10
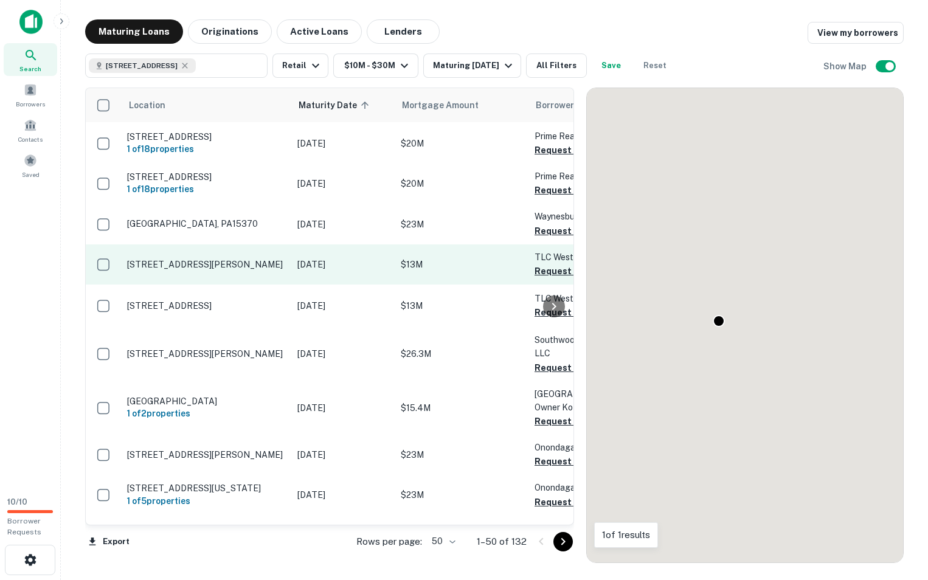
scroll to position [1704, 0]
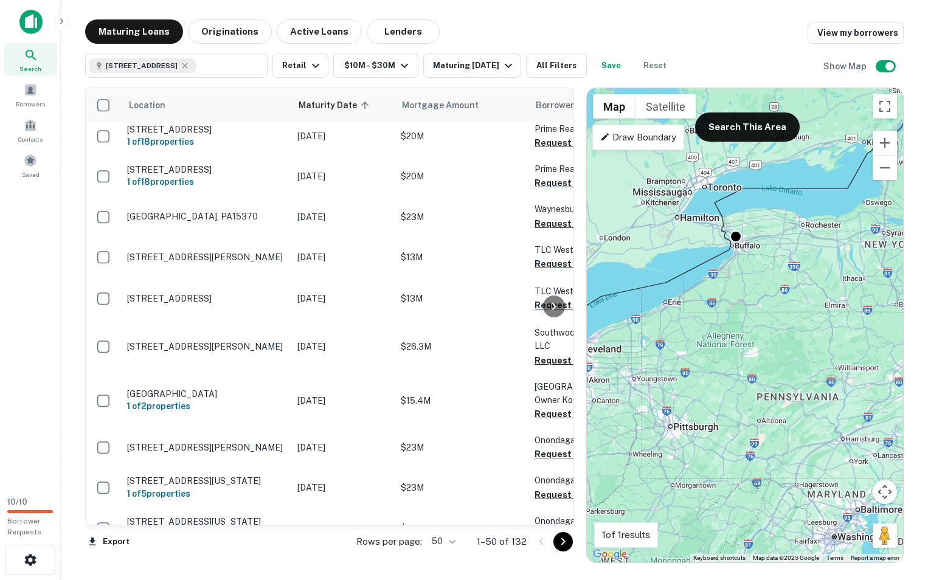
drag, startPoint x: 829, startPoint y: 421, endPoint x: 840, endPoint y: 336, distance: 85.9
click at [843, 335] on div "To activate drag with keyboard, press Alt + Enter. Once in keyboard drag state,…" at bounding box center [745, 325] width 316 height 475
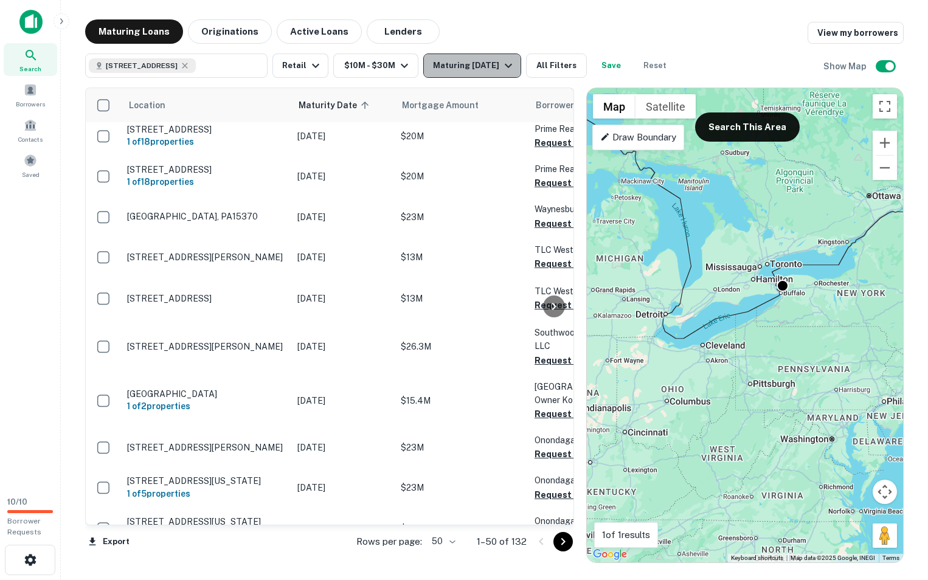
click at [513, 61] on icon "button" at bounding box center [508, 65] width 15 height 15
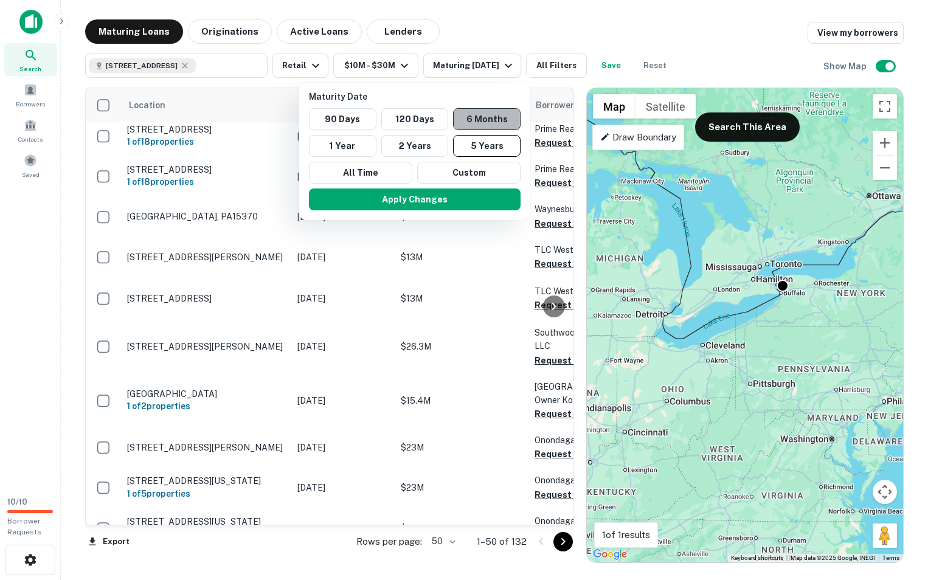
drag, startPoint x: 492, startPoint y: 117, endPoint x: 489, endPoint y: 128, distance: 11.4
click at [494, 116] on button "6 Months" at bounding box center [487, 119] width 68 height 22
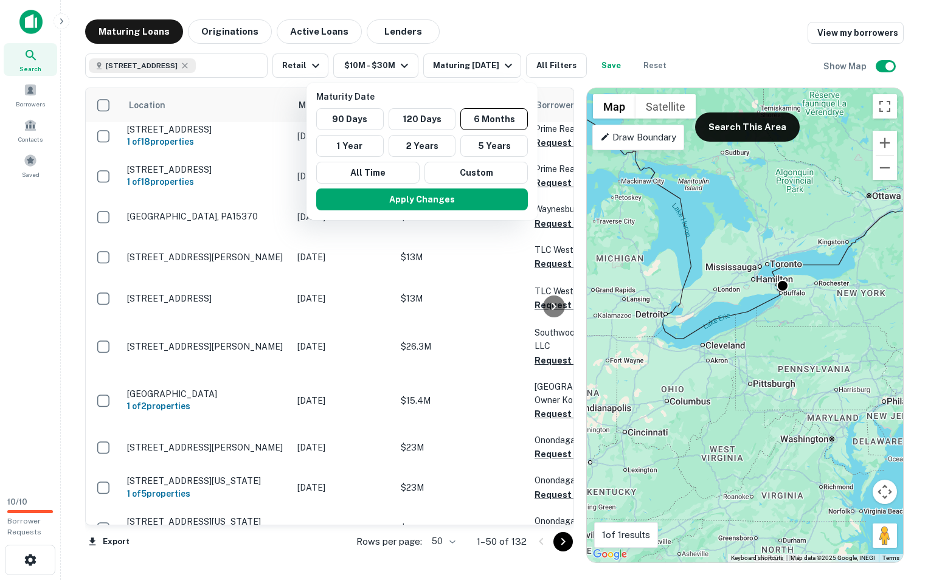
click at [528, 17] on div at bounding box center [464, 290] width 928 height 580
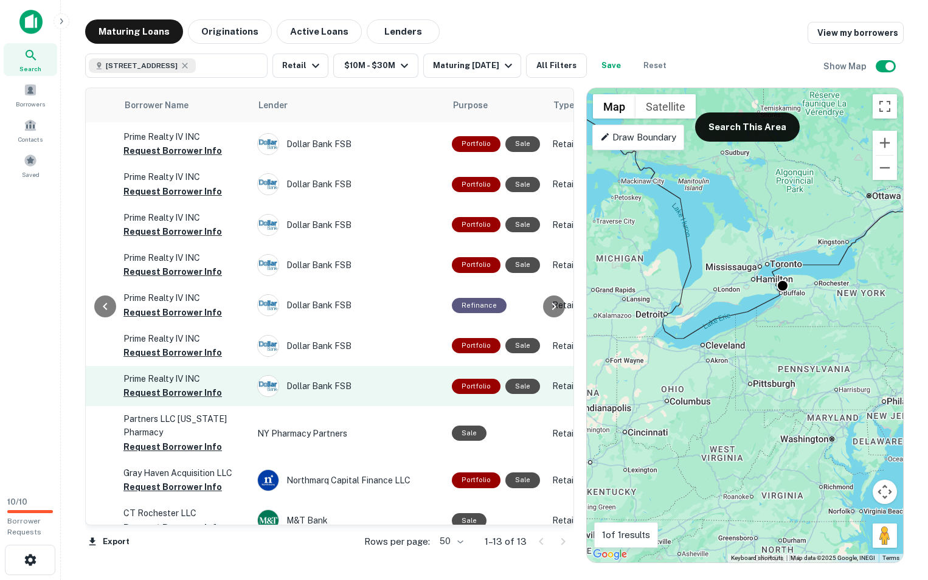
scroll to position [0, 411]
